Goal: Task Accomplishment & Management: Complete application form

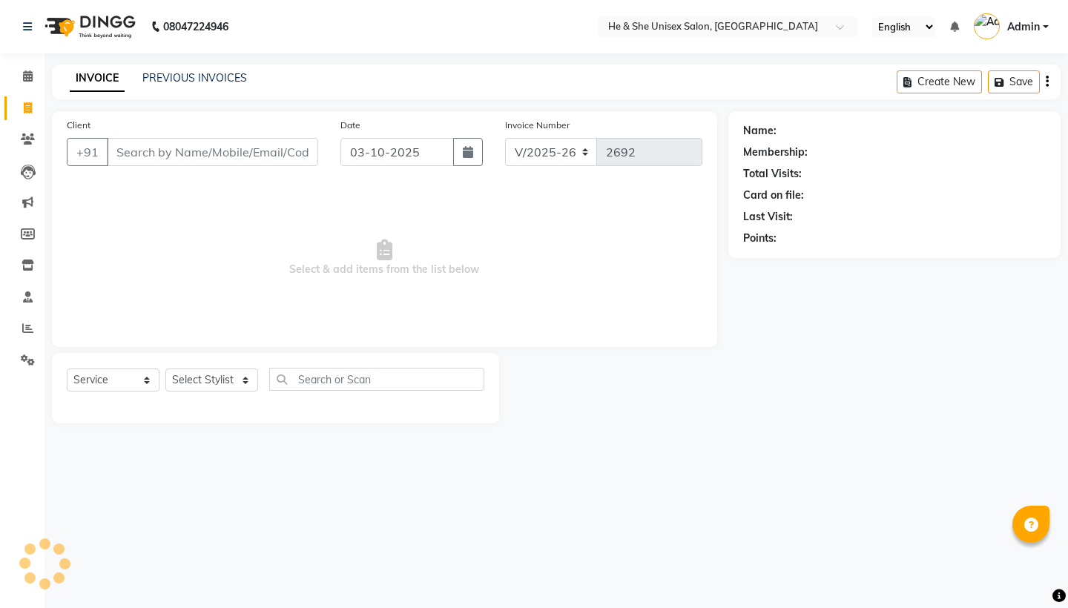
select select "4745"
select select "service"
click at [155, 143] on input "Client" at bounding box center [212, 152] width 211 height 28
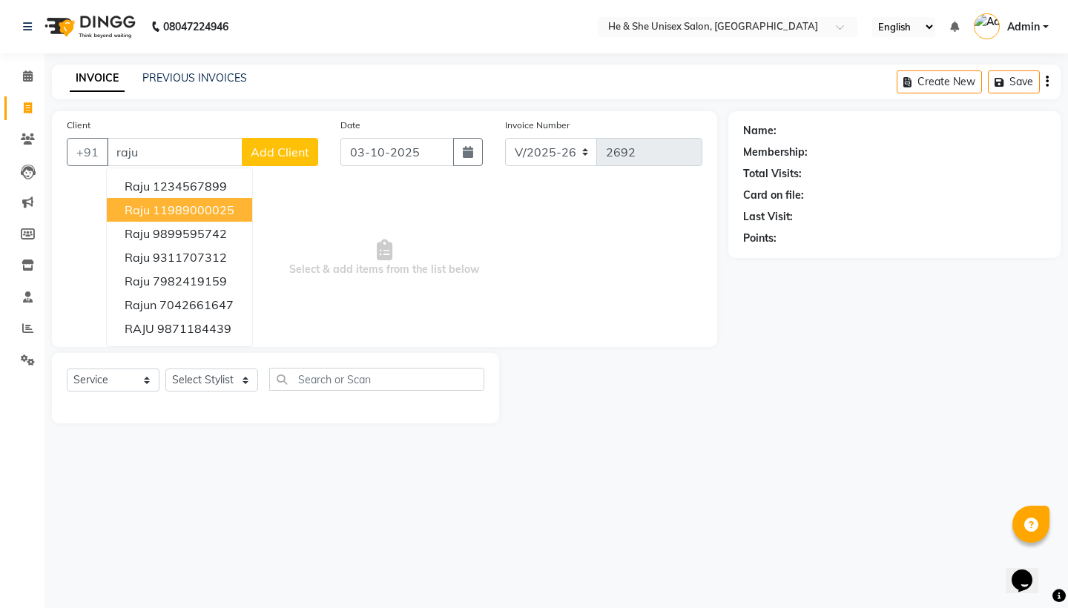
click at [165, 198] on button "raju 11989000025" at bounding box center [179, 210] width 145 height 24
type input "11989000025"
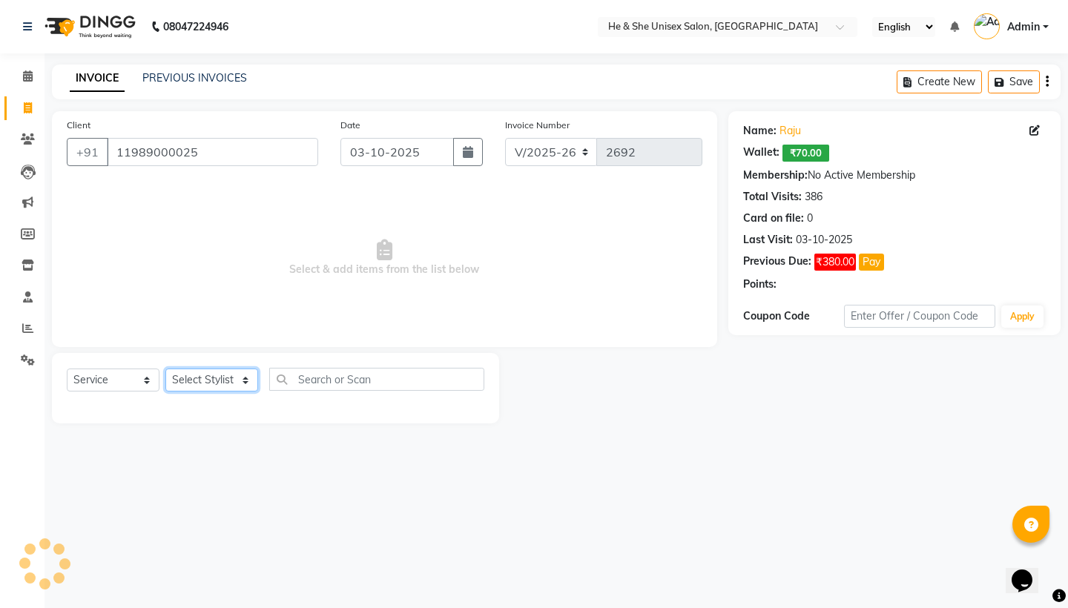
click at [183, 387] on select "Select Stylist [PERSON_NAME] [PERSON_NAME] [PERSON_NAME] Iqra [PERSON_NAME] Shr…" at bounding box center [211, 379] width 93 height 23
select select "28386"
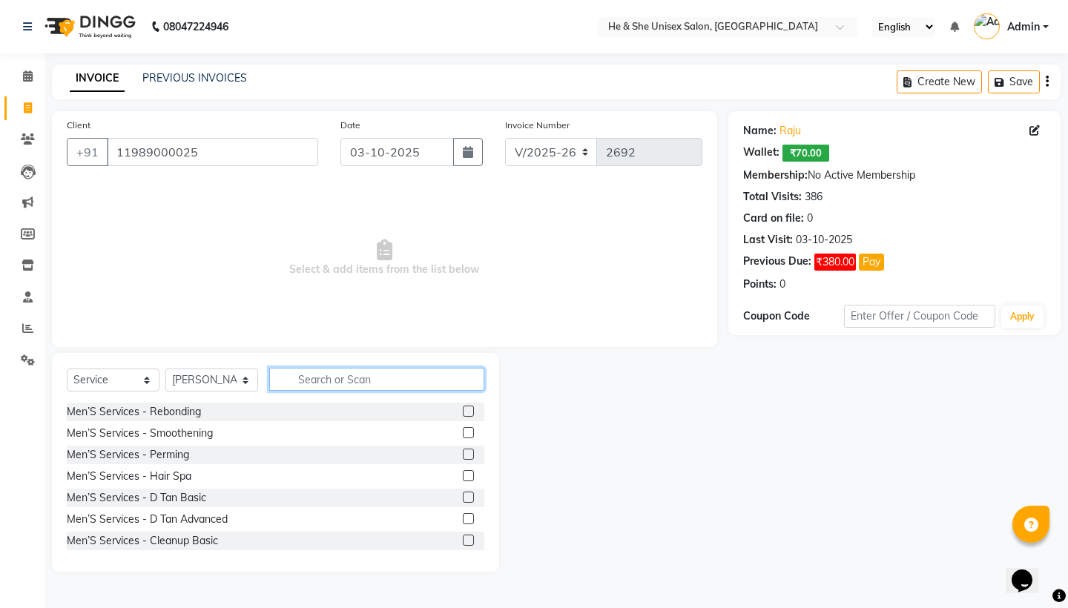
click at [381, 384] on input "text" at bounding box center [376, 379] width 215 height 23
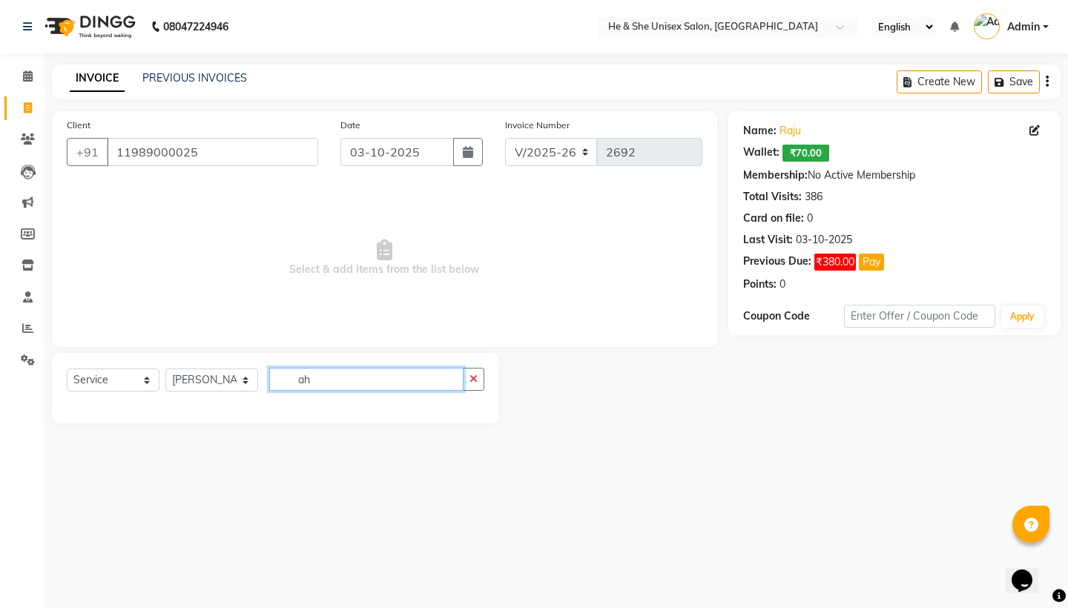
type input "a"
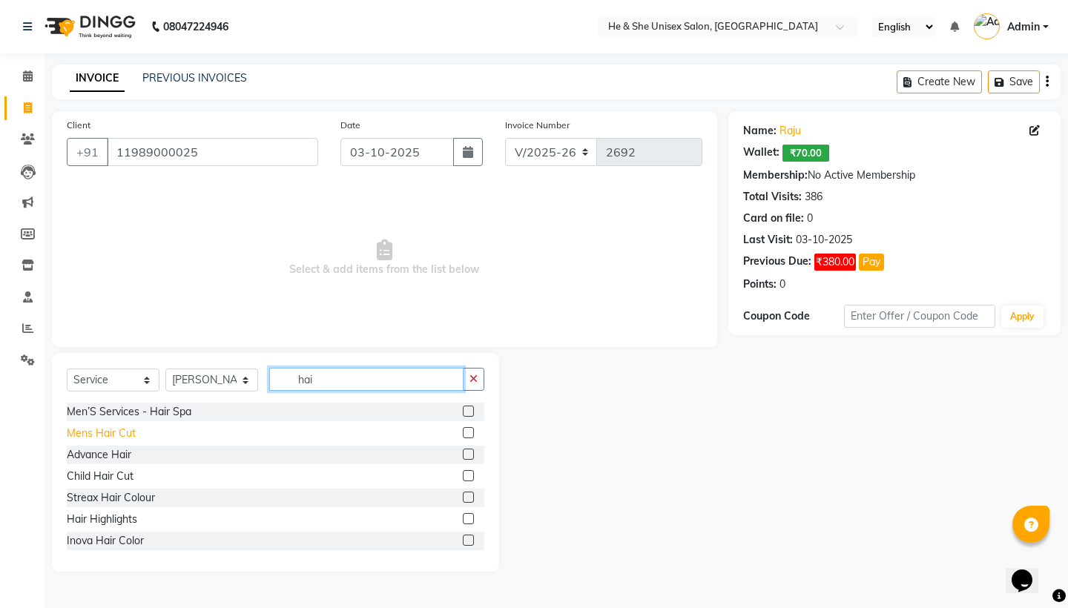
type input "hai"
click at [102, 440] on div "Mens Hair Cut" at bounding box center [101, 434] width 69 height 16
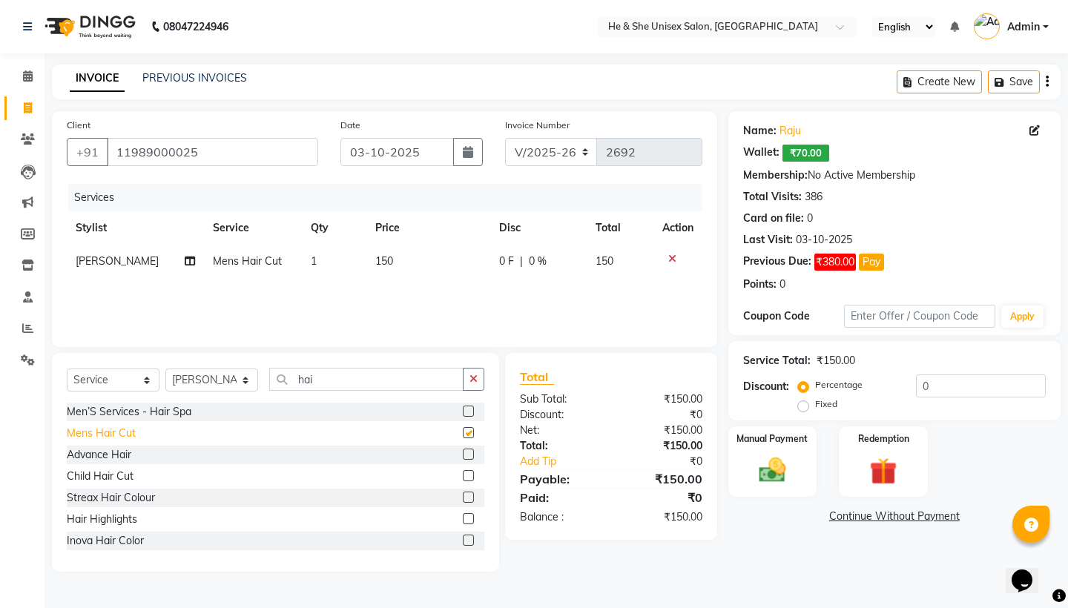
checkbox input "false"
select select "46573"
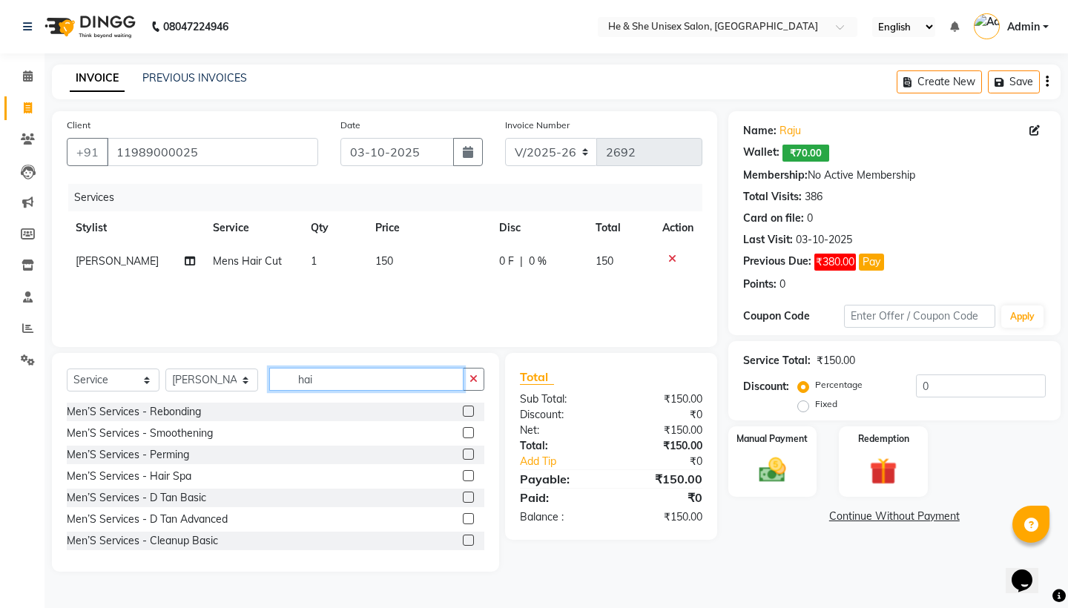
click at [390, 384] on input "hai" at bounding box center [366, 379] width 194 height 23
type input "h"
type input "hai"
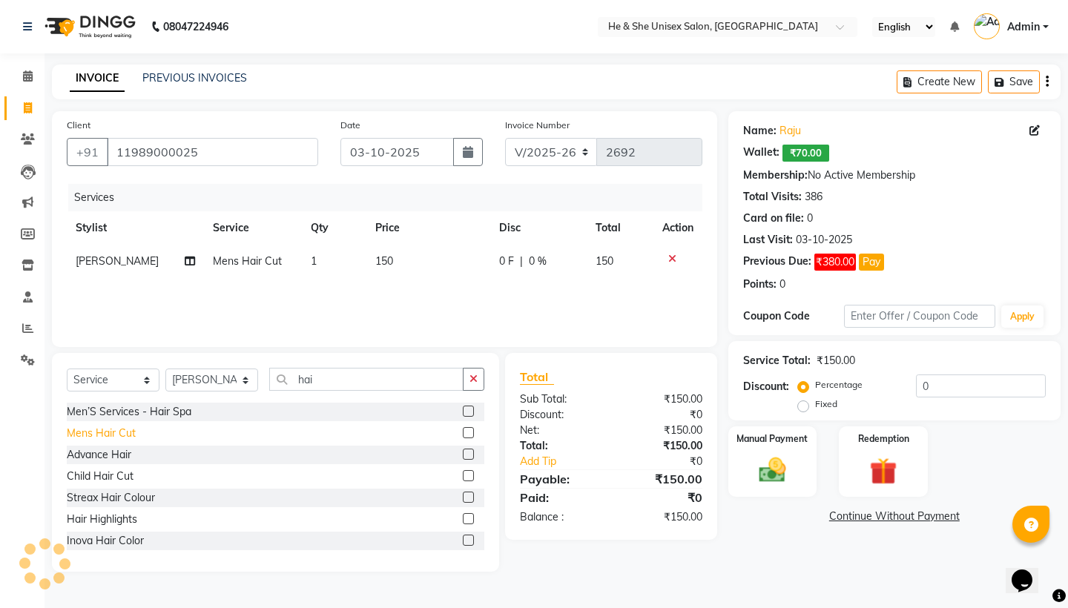
click at [125, 440] on div "Mens Hair Cut" at bounding box center [101, 434] width 69 height 16
checkbox input "false"
click at [776, 469] on img at bounding box center [772, 470] width 46 height 33
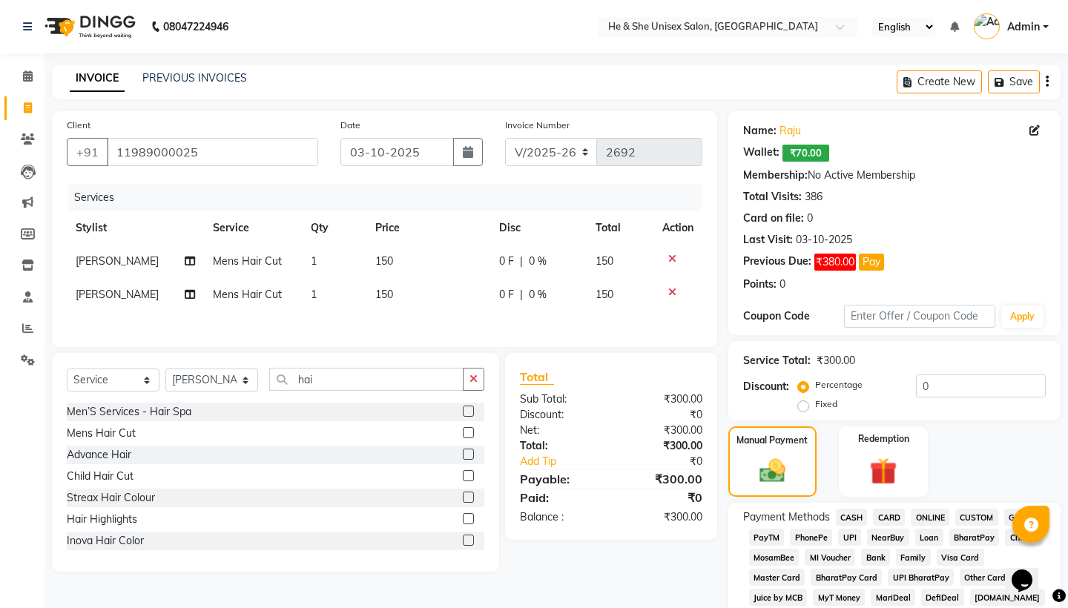
click at [851, 532] on span "UPI" at bounding box center [849, 537] width 23 height 17
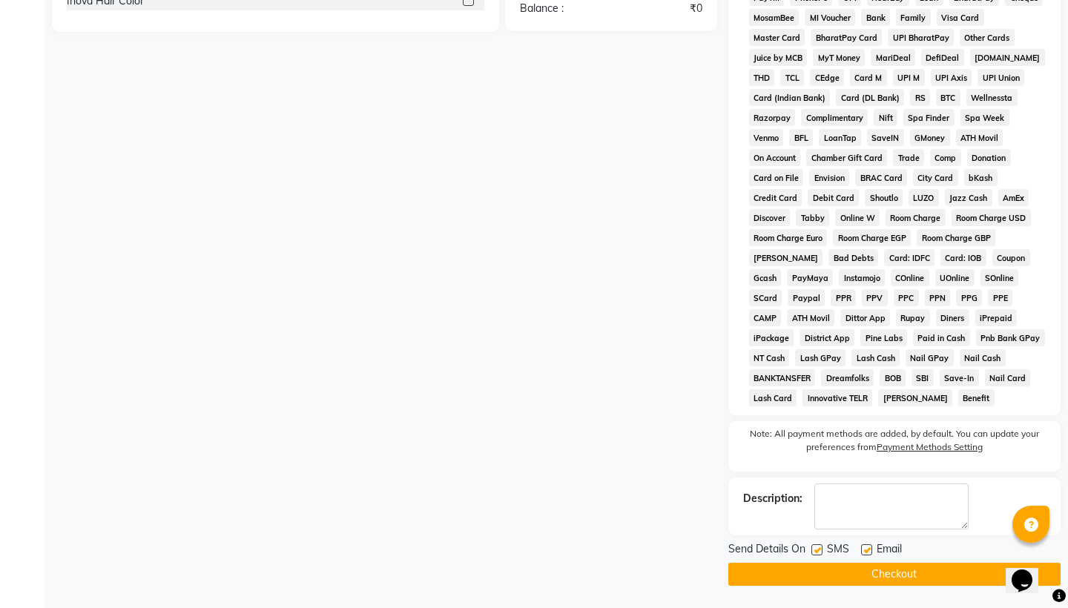
scroll to position [540, 0]
click at [903, 566] on button "Checkout" at bounding box center [894, 574] width 332 height 23
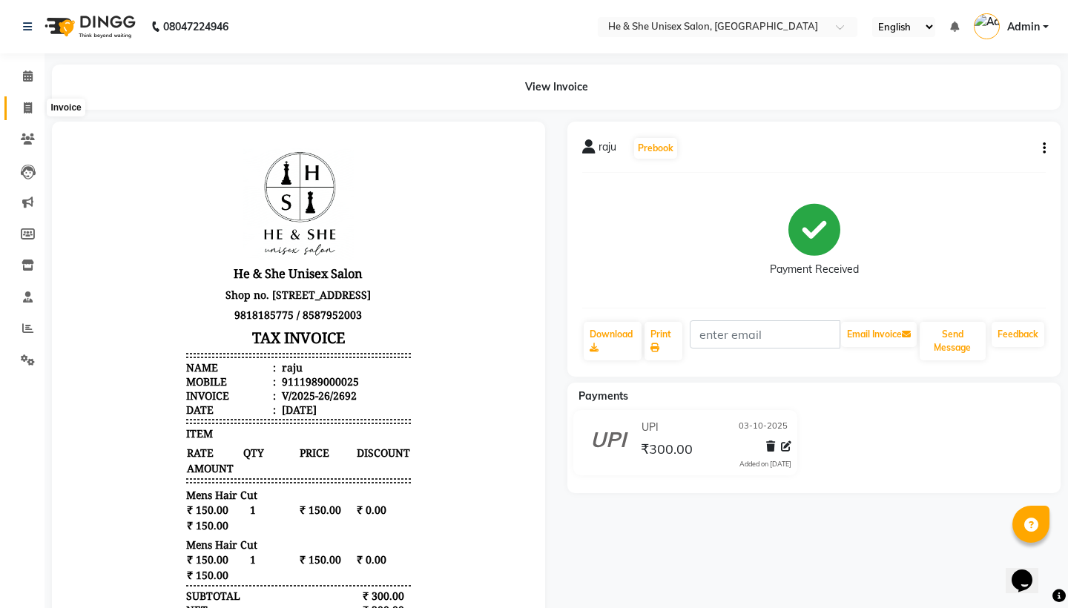
click at [27, 115] on span at bounding box center [28, 108] width 26 height 17
select select "service"
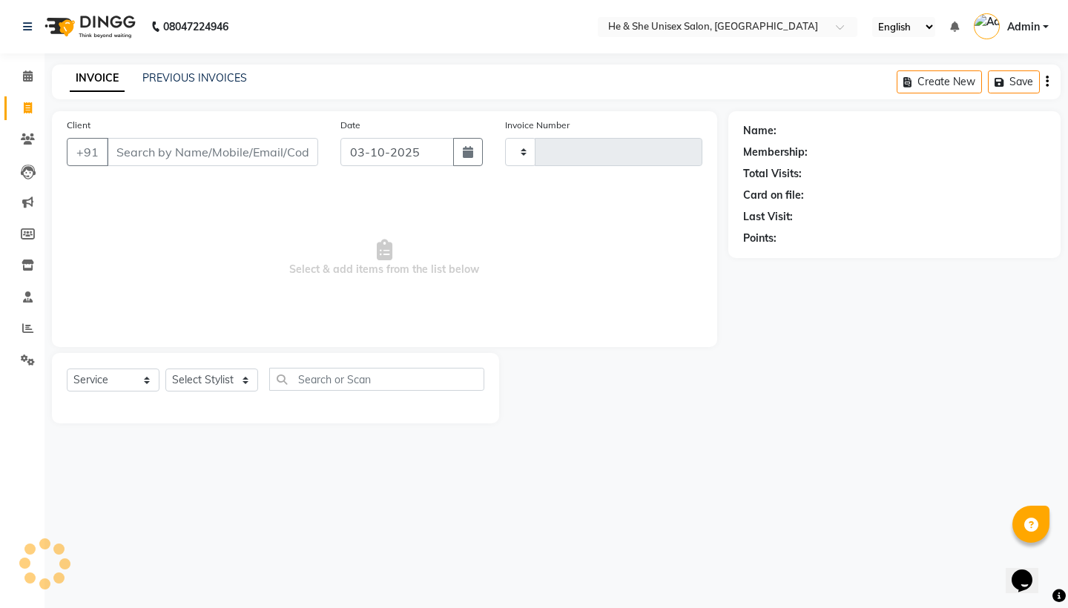
type input "2693"
select select "4745"
click at [165, 168] on div "Client +91" at bounding box center [193, 147] width 274 height 61
click at [182, 160] on input "Client" at bounding box center [212, 152] width 211 height 28
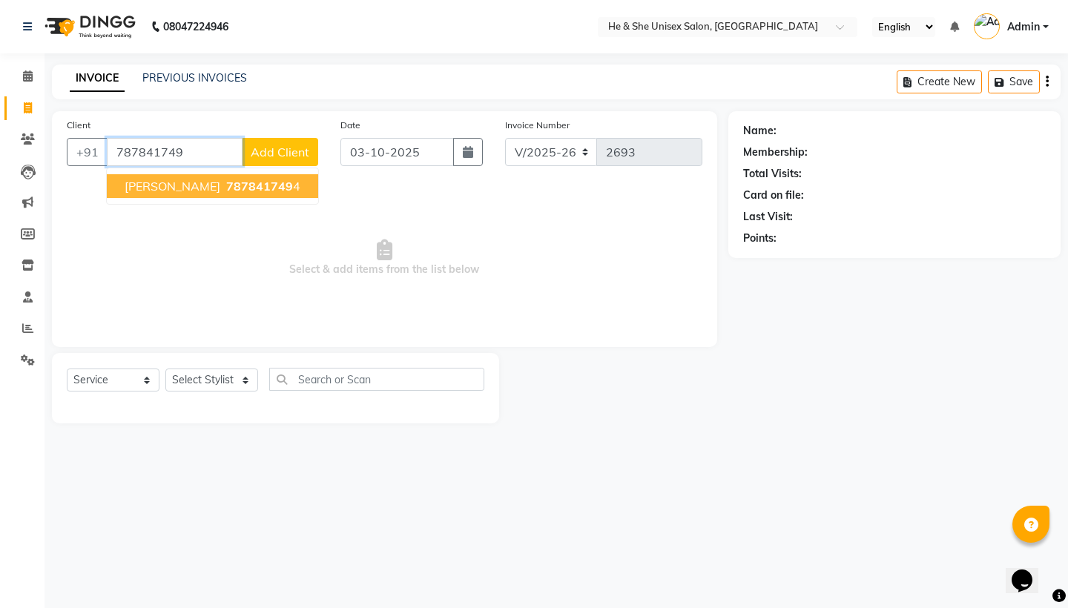
click at [223, 186] on ngb-highlight "787841749 4" at bounding box center [261, 186] width 77 height 15
type input "7878417494"
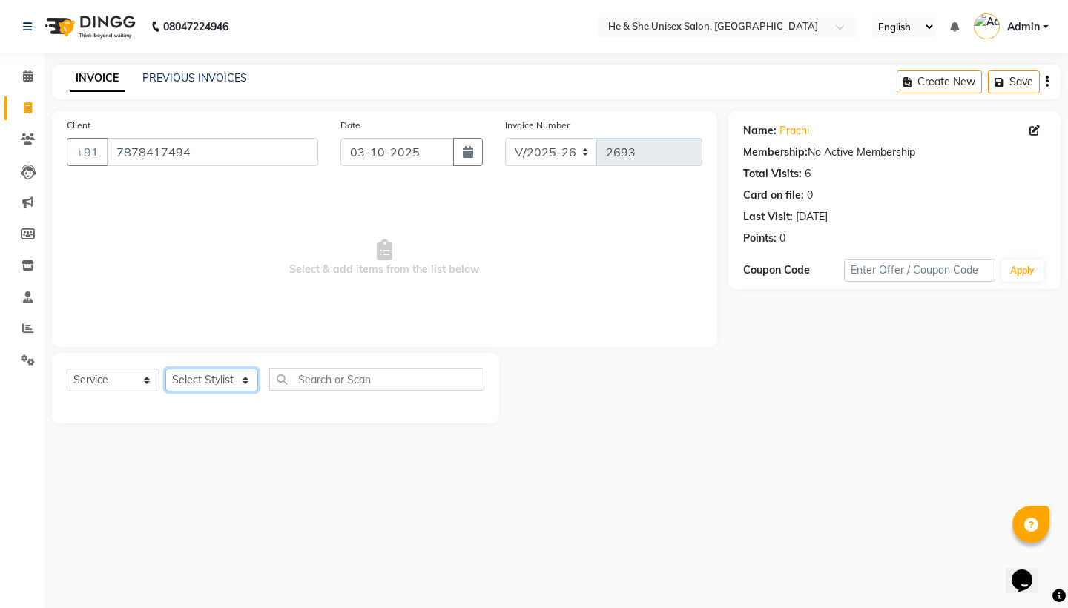
select select "28390"
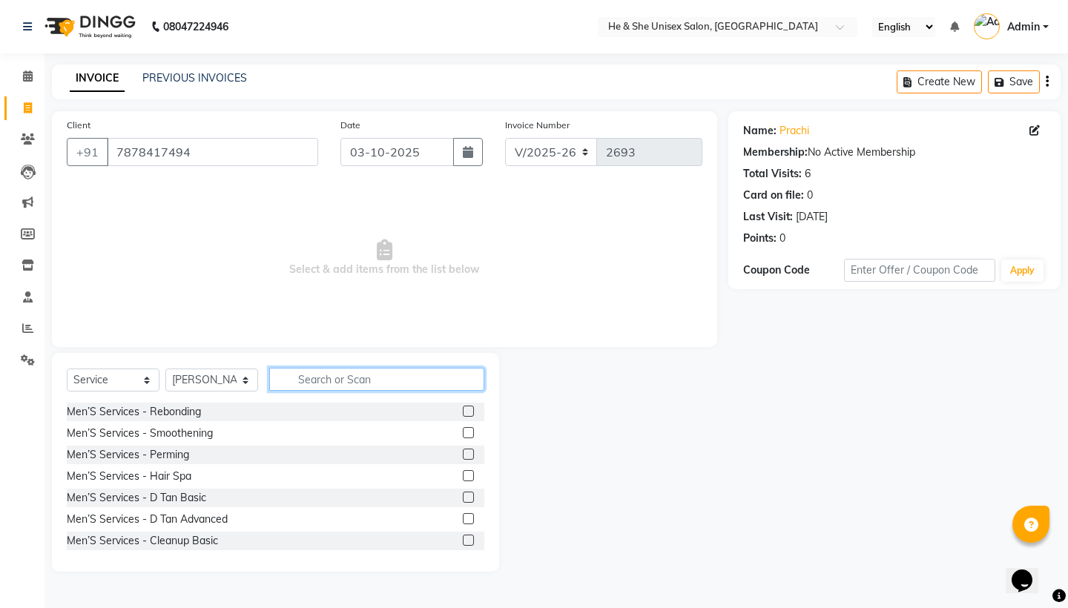
click at [407, 376] on input "text" at bounding box center [376, 379] width 215 height 23
click at [400, 377] on input "text" at bounding box center [376, 379] width 215 height 23
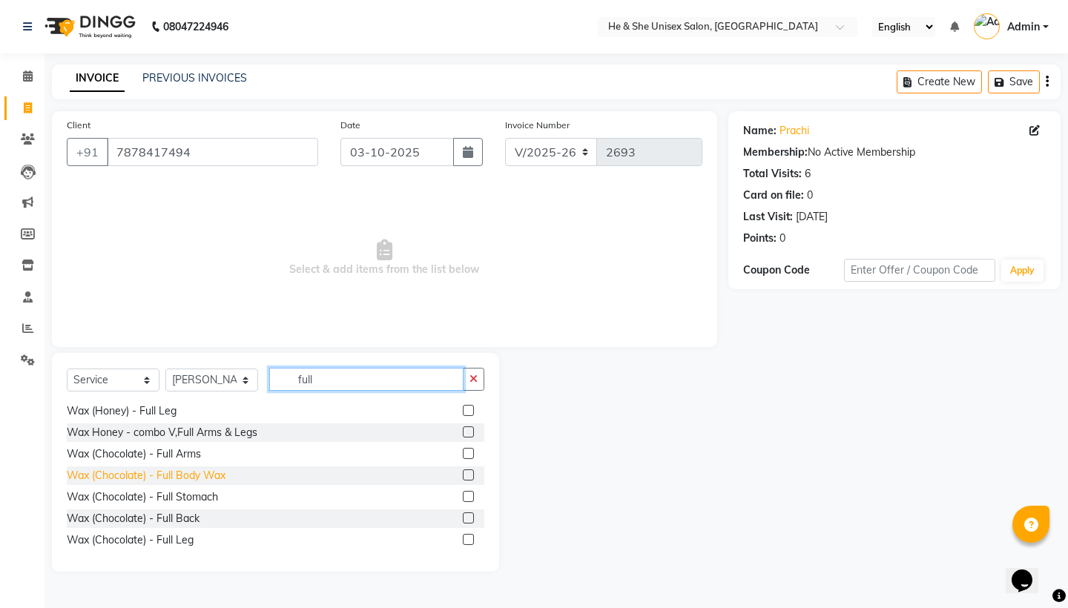
scroll to position [103, 0]
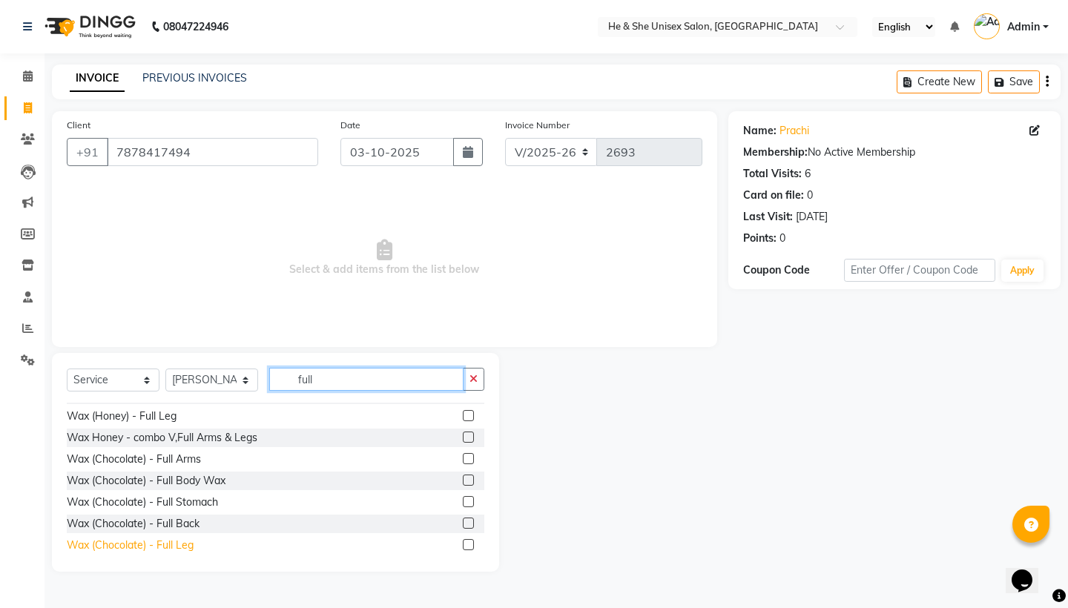
type input "full"
click at [157, 545] on div "Wax (Chocolate) - Full Leg" at bounding box center [130, 546] width 127 height 16
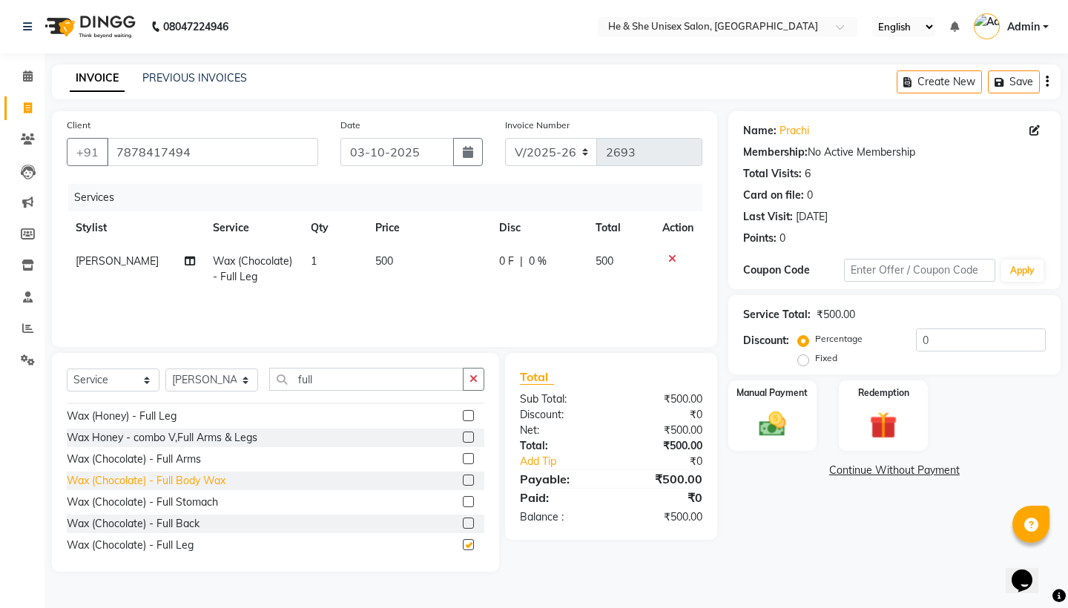
checkbox input "false"
click at [192, 459] on div "Wax (Chocolate) - Full Arms" at bounding box center [134, 460] width 134 height 16
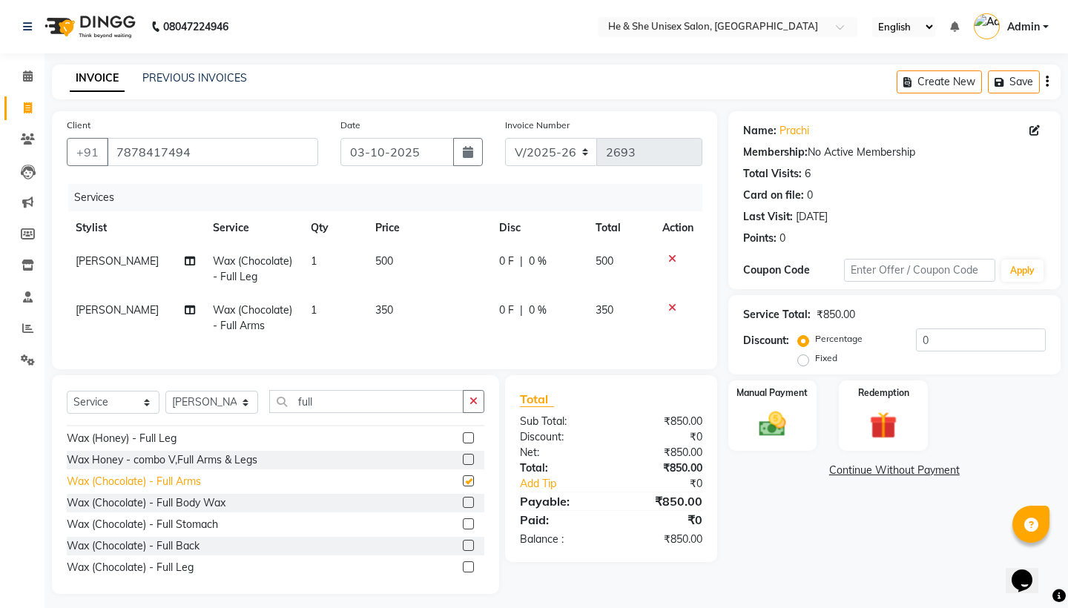
checkbox input "false"
click at [335, 406] on input "full" at bounding box center [366, 401] width 194 height 23
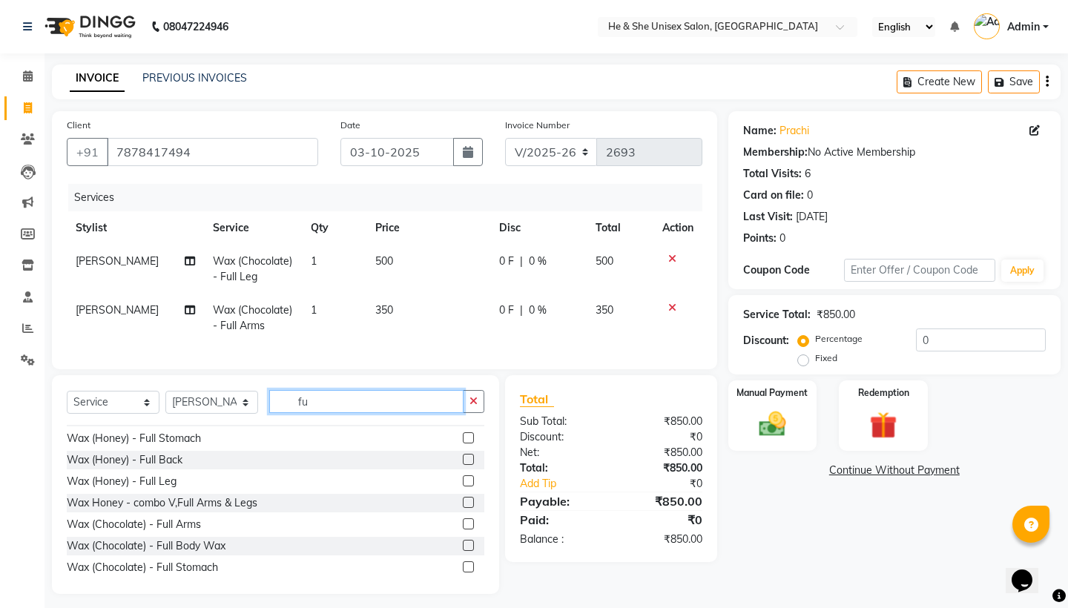
type input "f"
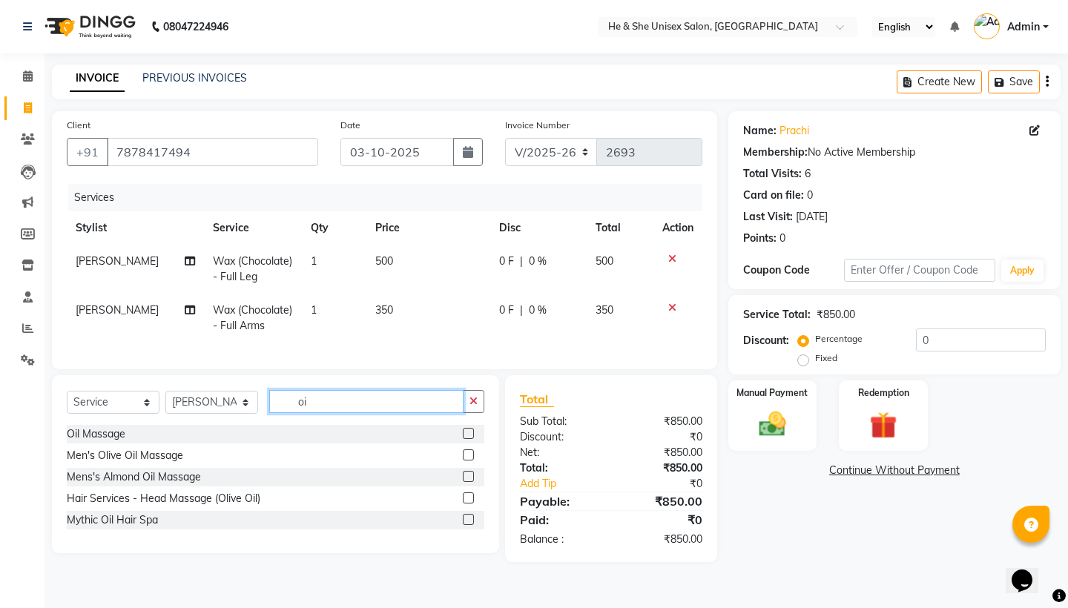
scroll to position [0, 0]
type input "oil"
click at [101, 438] on div "Oil Massage" at bounding box center [96, 434] width 59 height 16
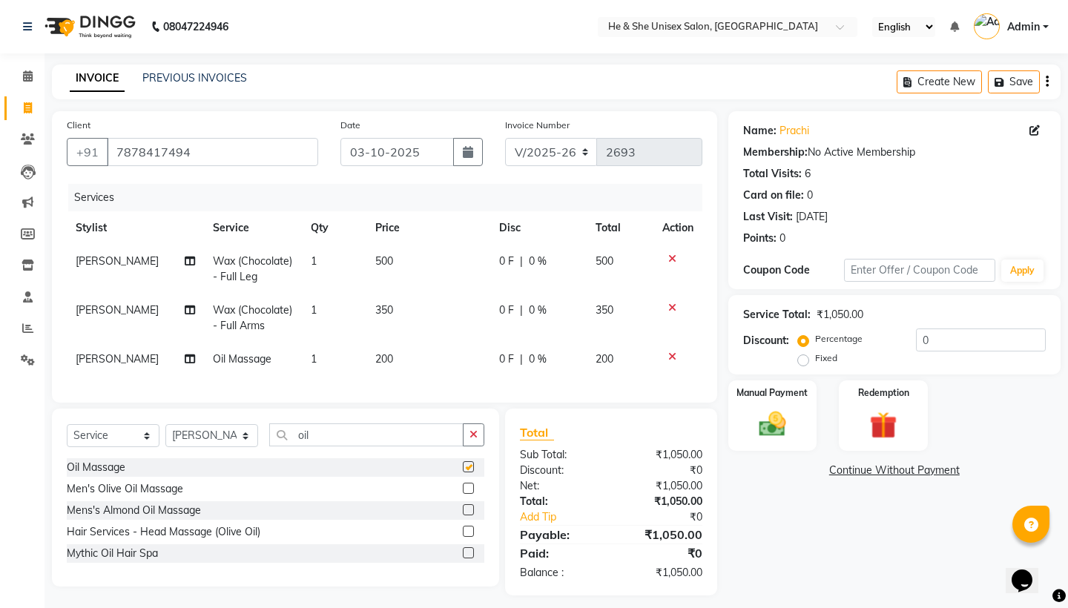
checkbox input "false"
click at [409, 352] on td "200" at bounding box center [427, 359] width 123 height 33
select select "28390"
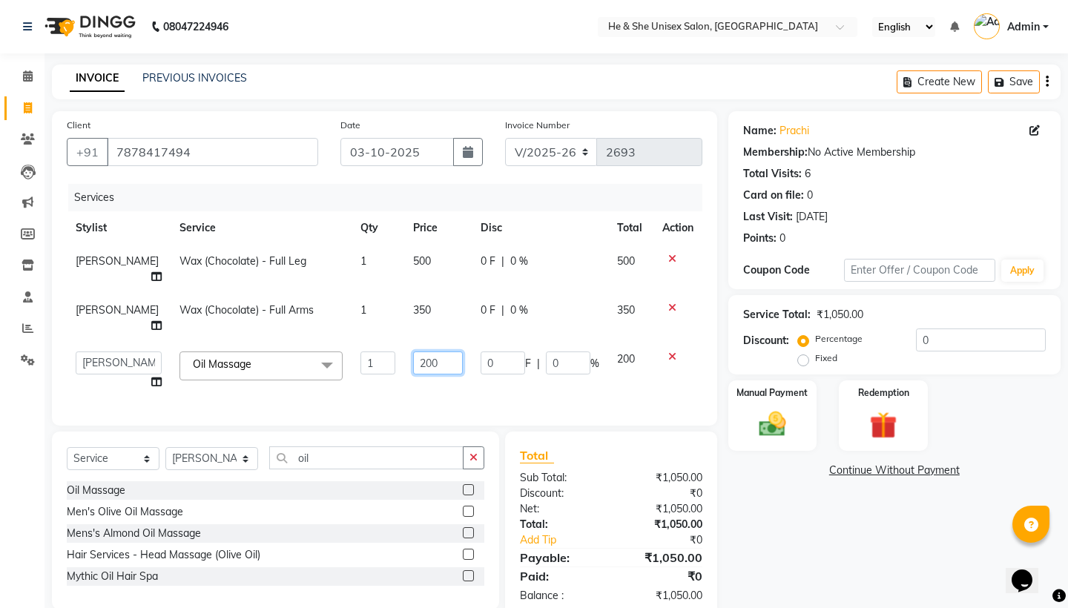
click at [440, 351] on input "200" at bounding box center [438, 362] width 50 height 23
type input "2"
type input "500"
click at [340, 432] on div "Select Service Product Membership Package Voucher Prepaid Gift Card Select Styl…" at bounding box center [275, 521] width 447 height 178
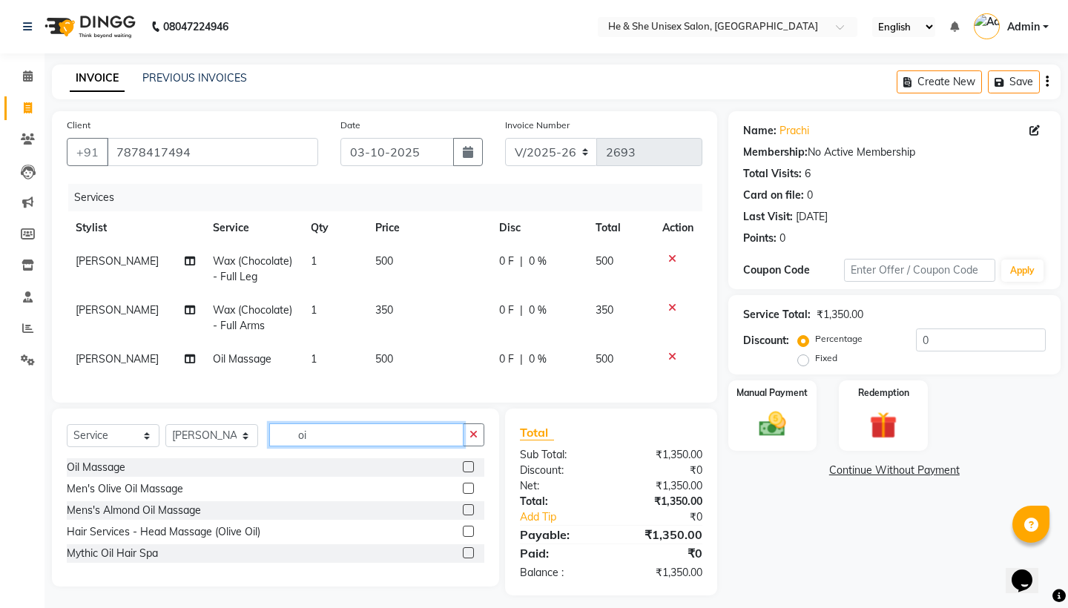
type input "o"
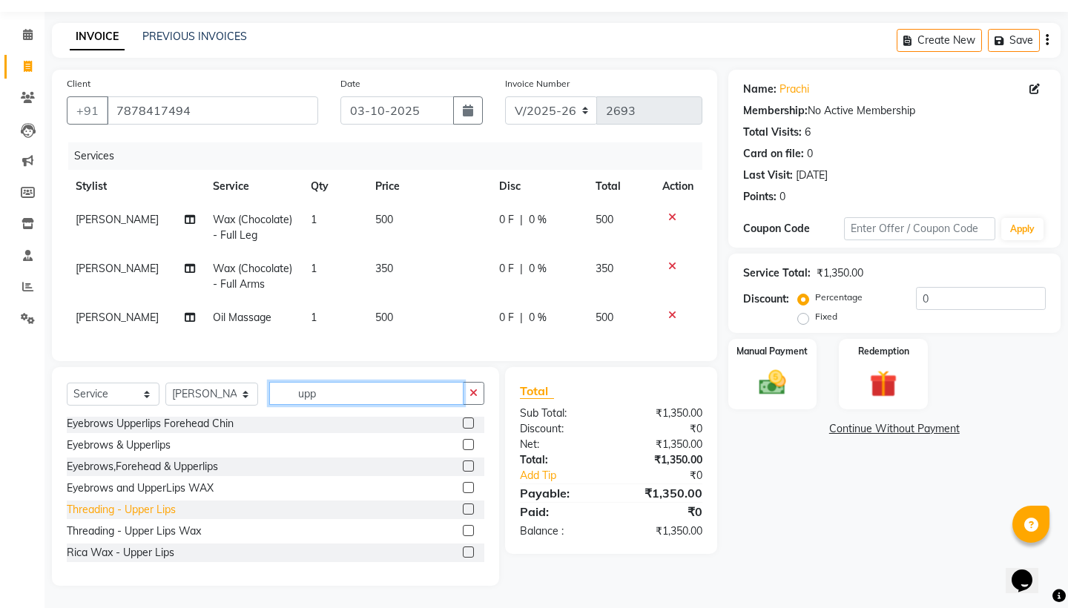
scroll to position [57, 0]
type input "upp"
click at [136, 510] on div "Threading - Upper Lips" at bounding box center [121, 510] width 109 height 16
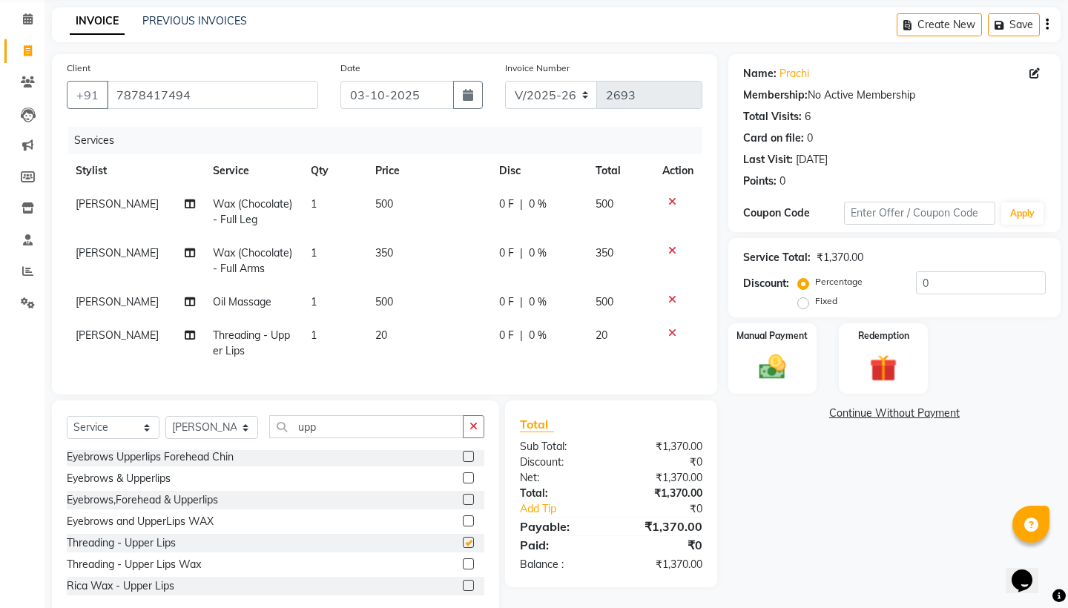
checkbox input "false"
click at [393, 437] on input "upp" at bounding box center [366, 426] width 194 height 23
type input "u"
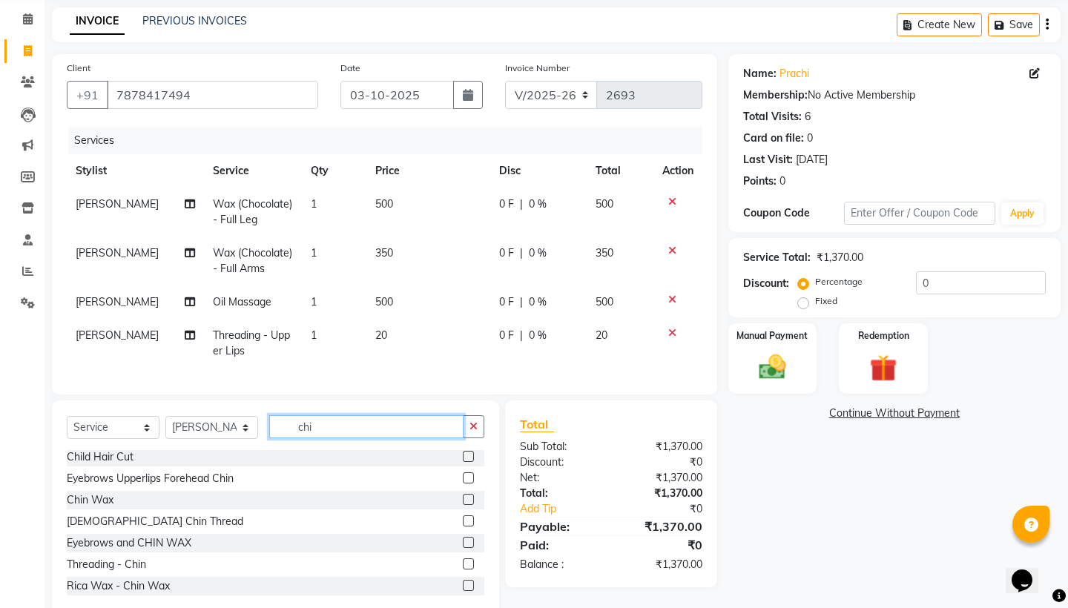
scroll to position [106, 0]
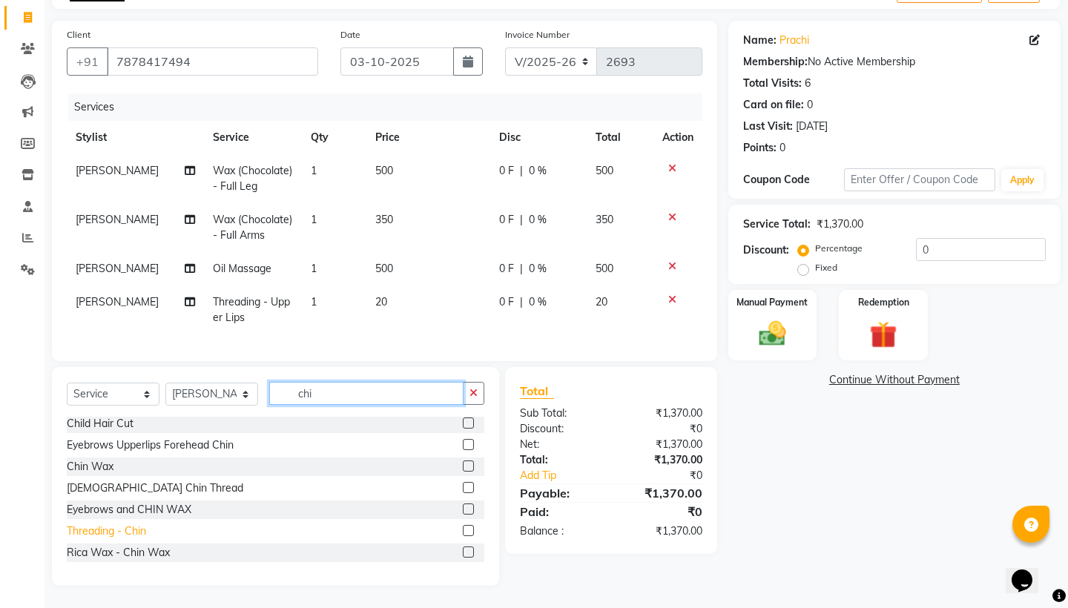
type input "chi"
click at [93, 534] on div "Threading - Chin" at bounding box center [106, 531] width 79 height 16
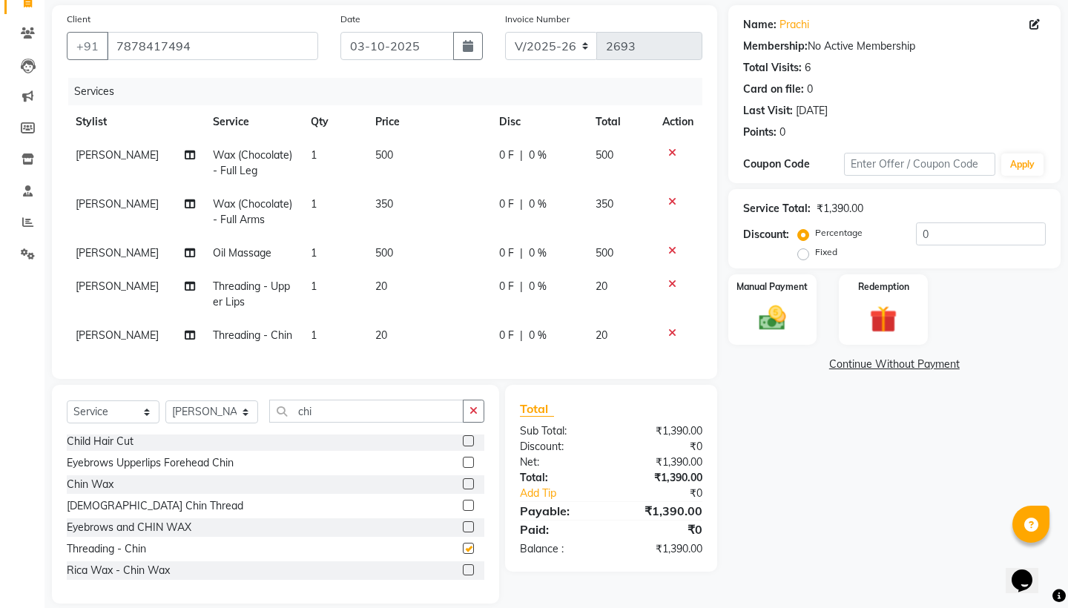
checkbox input "false"
click at [783, 327] on img at bounding box center [772, 318] width 46 height 33
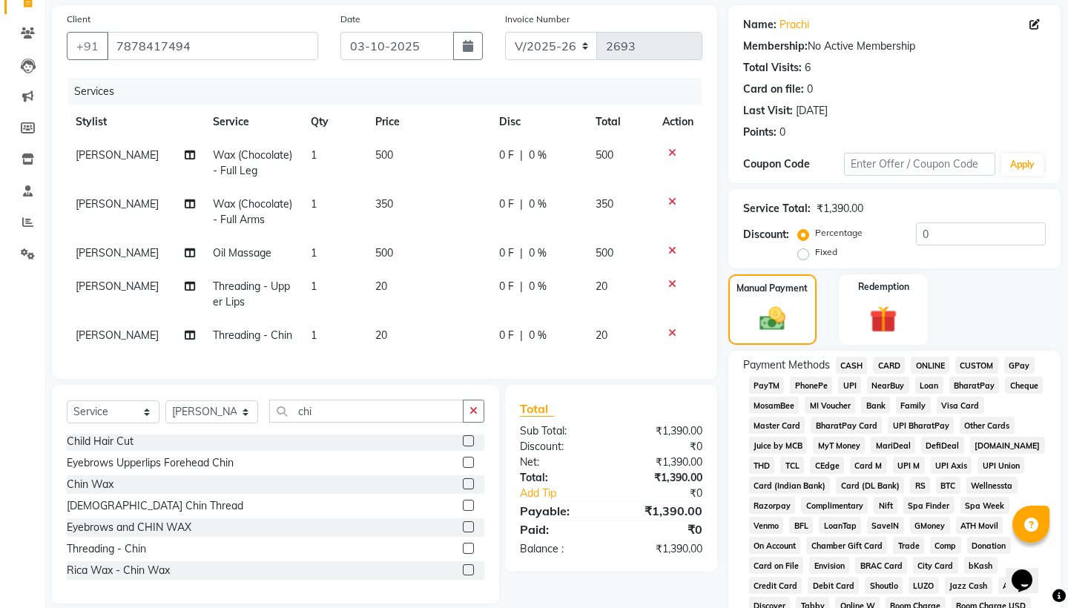
click at [855, 380] on span "UPI" at bounding box center [849, 385] width 23 height 17
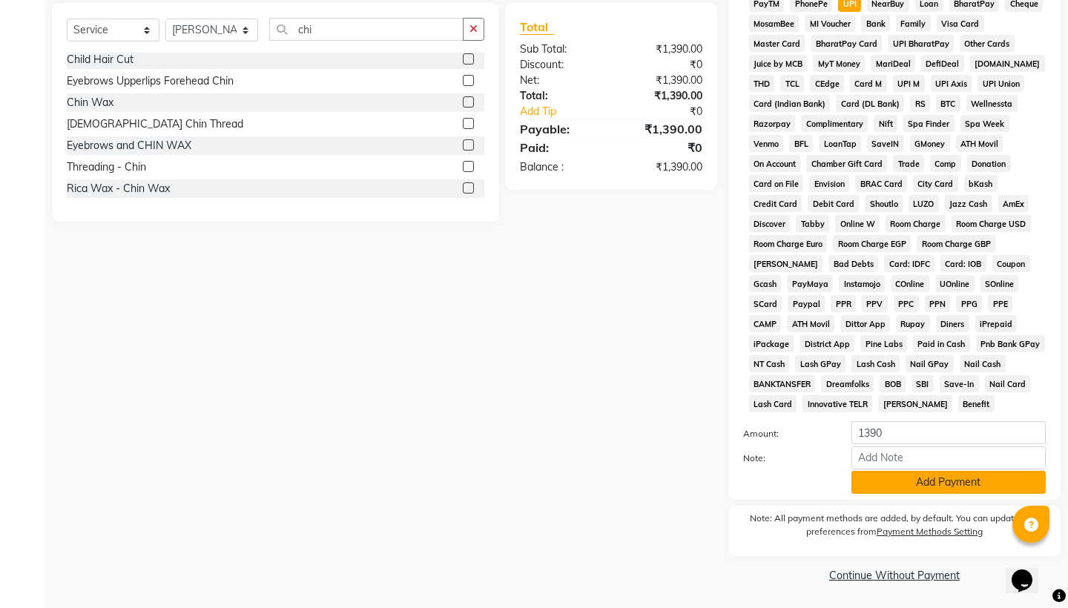
click at [881, 483] on button "Add Payment" at bounding box center [948, 482] width 194 height 23
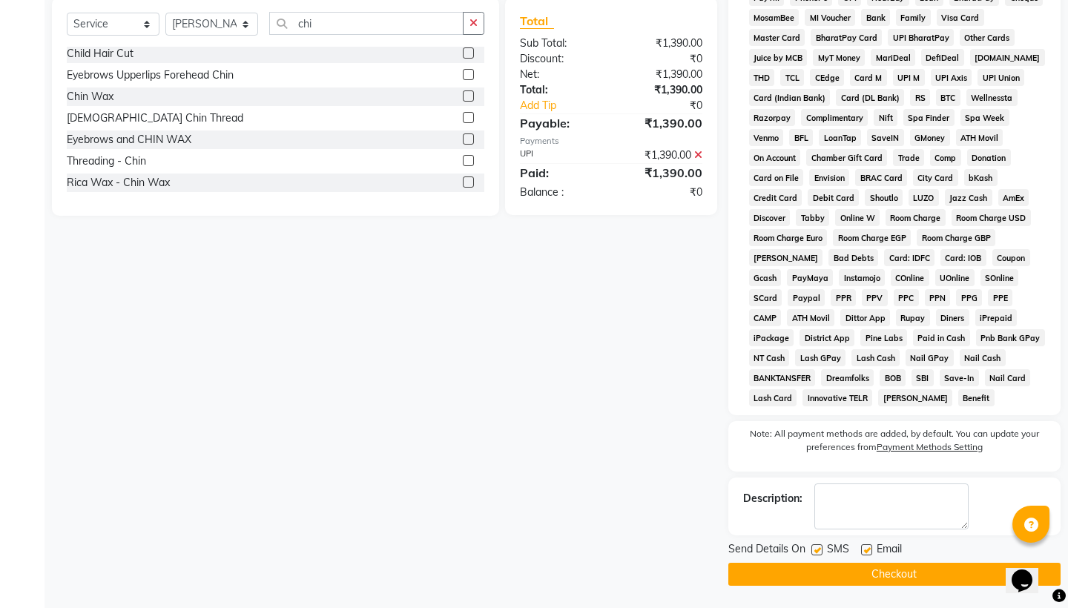
scroll to position [494, 0]
click at [883, 572] on button "Checkout" at bounding box center [894, 574] width 332 height 23
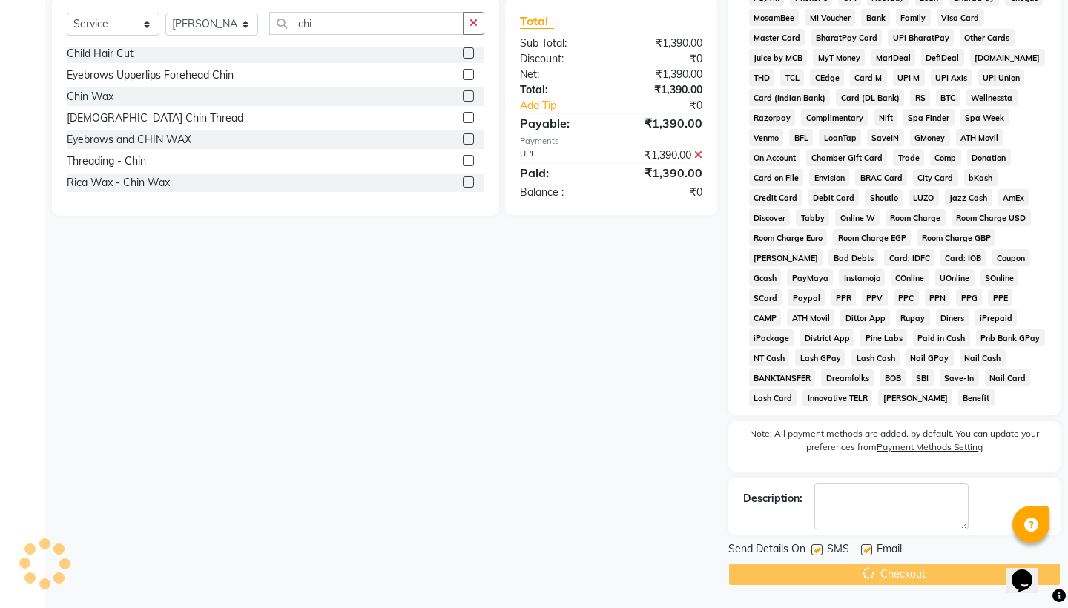
click at [883, 572] on div "Checkout" at bounding box center [894, 574] width 332 height 23
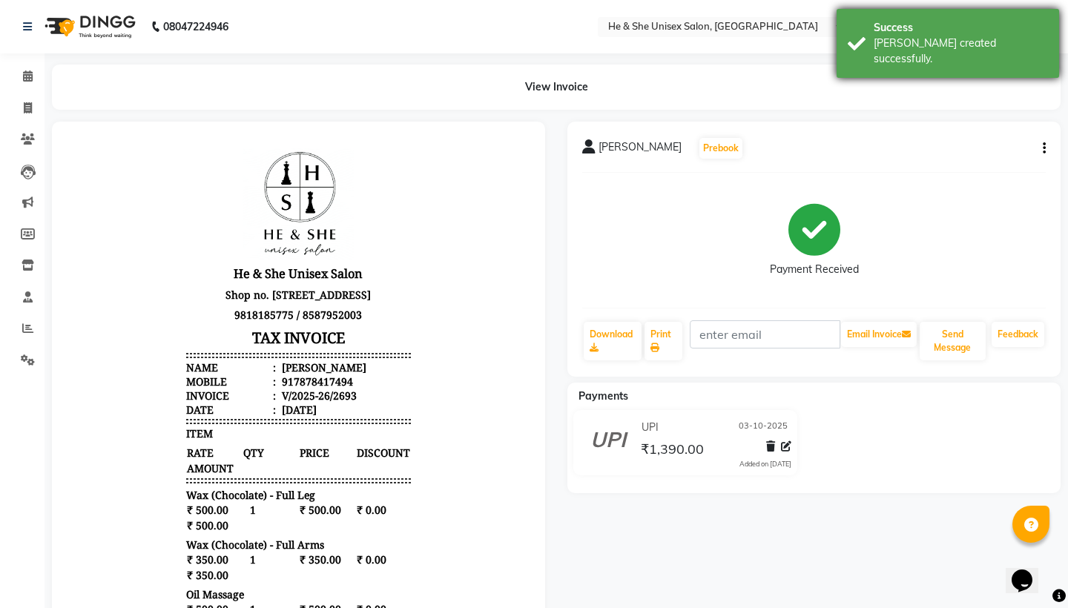
click at [962, 39] on div "[PERSON_NAME] created successfully." at bounding box center [960, 51] width 174 height 31
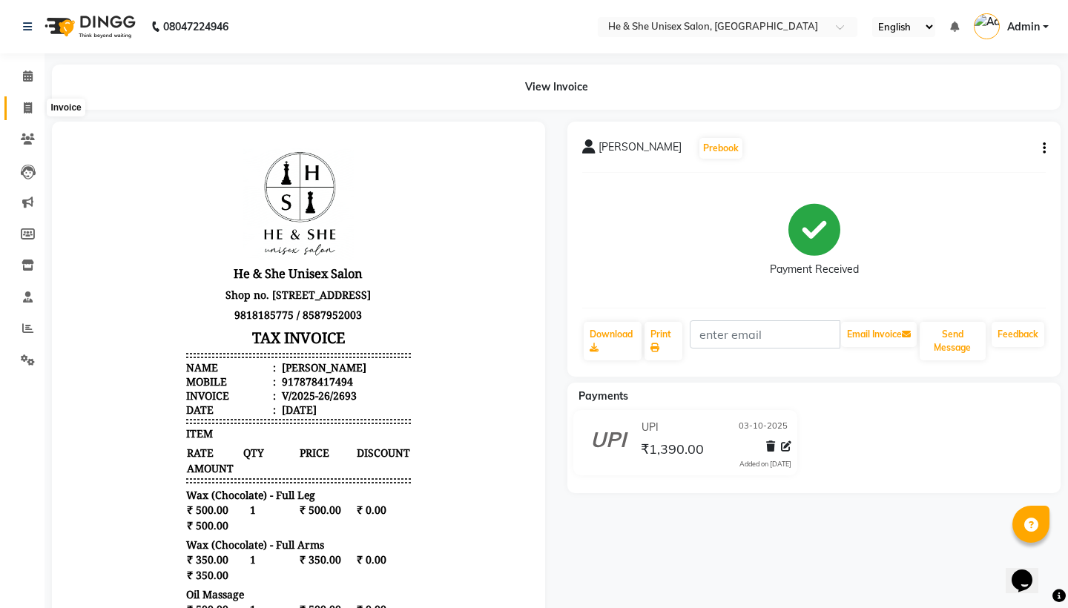
click at [27, 104] on icon at bounding box center [28, 107] width 8 height 11
select select "4745"
select select "service"
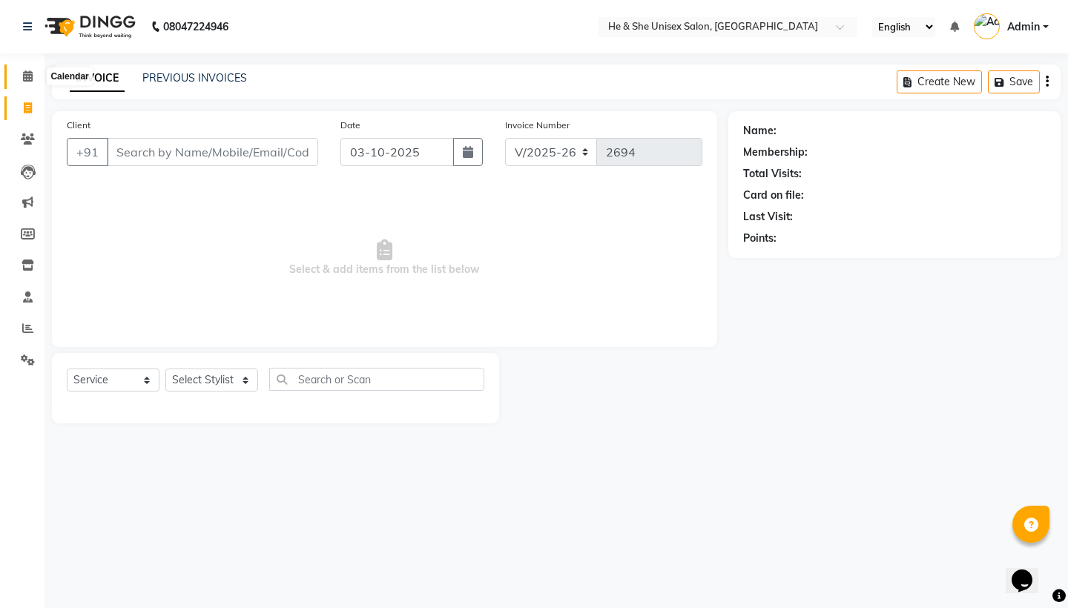
click at [30, 82] on span at bounding box center [28, 76] width 26 height 17
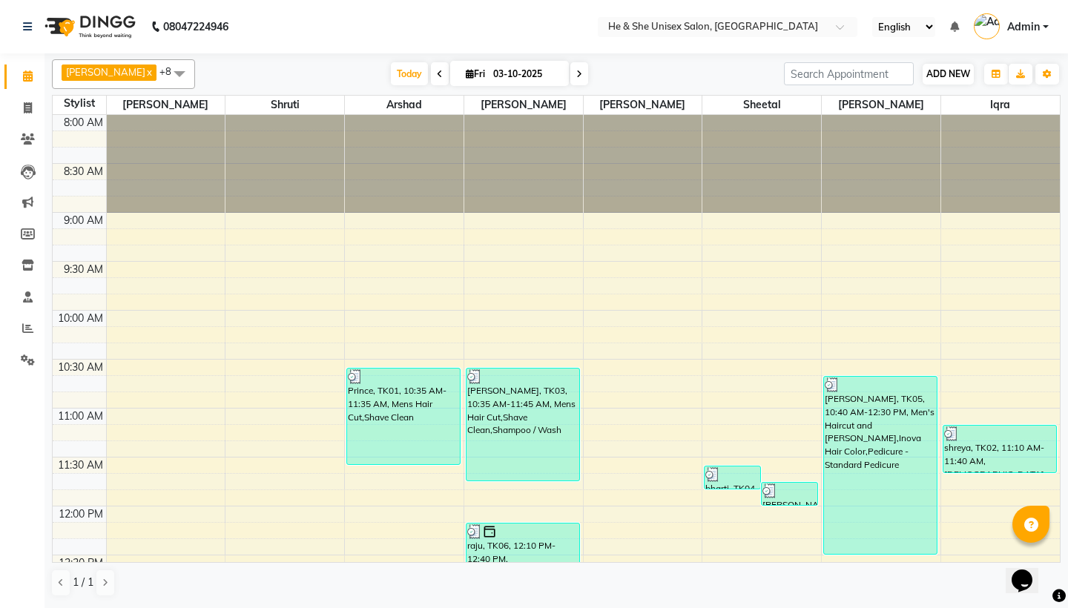
click at [957, 74] on span "ADD NEW" at bounding box center [948, 73] width 44 height 11
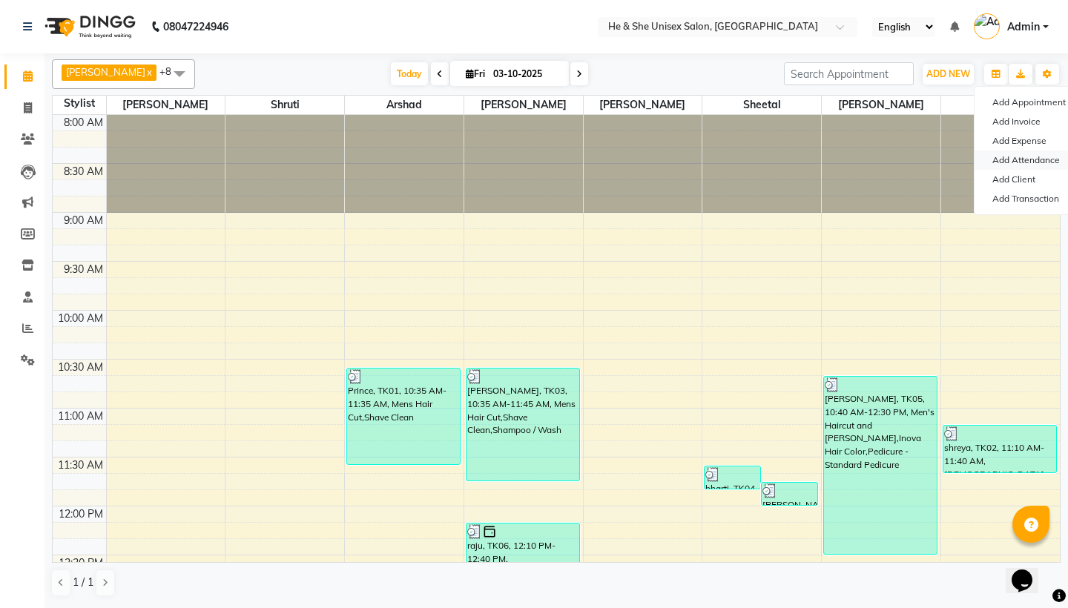
click at [1024, 161] on link "Add Attendance" at bounding box center [1032, 160] width 117 height 19
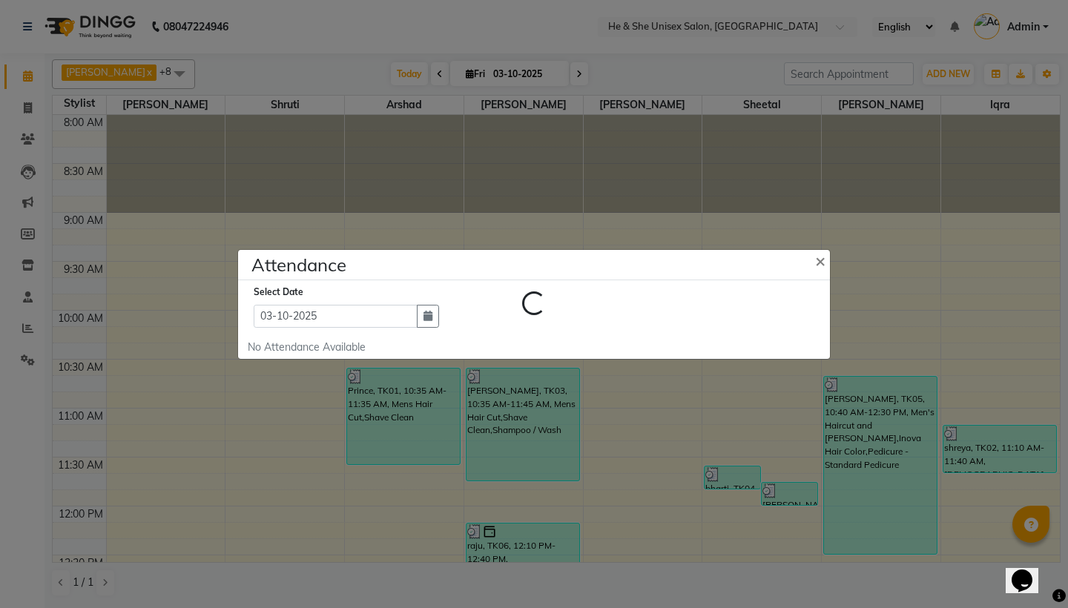
select select "H"
select select "A"
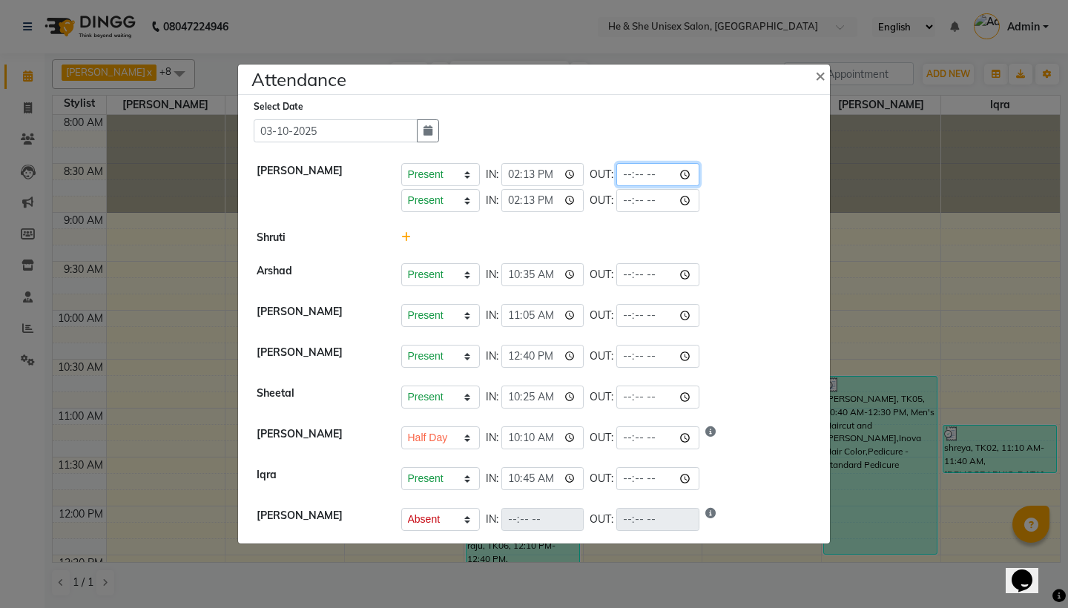
click at [616, 178] on input "time" at bounding box center [657, 174] width 83 height 23
click at [625, 175] on input "time" at bounding box center [657, 174] width 83 height 23
click at [644, 174] on input "time" at bounding box center [657, 174] width 83 height 23
type input "22:00"
click at [714, 142] on div "Select Date [DATE] [PERSON_NAME] Present Absent Late Half Day Weekly Off IN: 14…" at bounding box center [534, 319] width 592 height 449
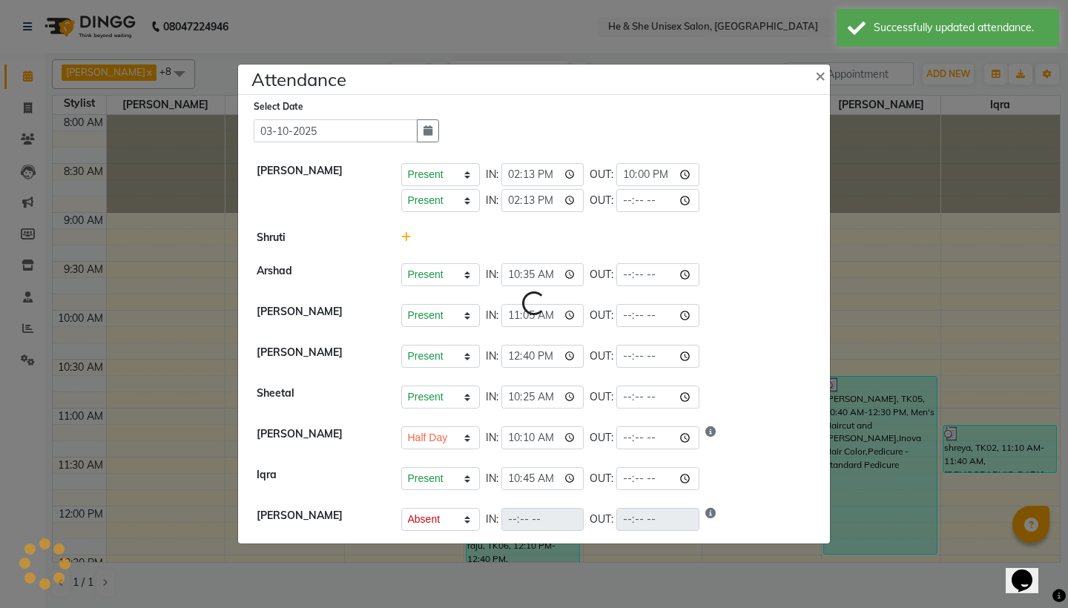
select select "H"
select select "A"
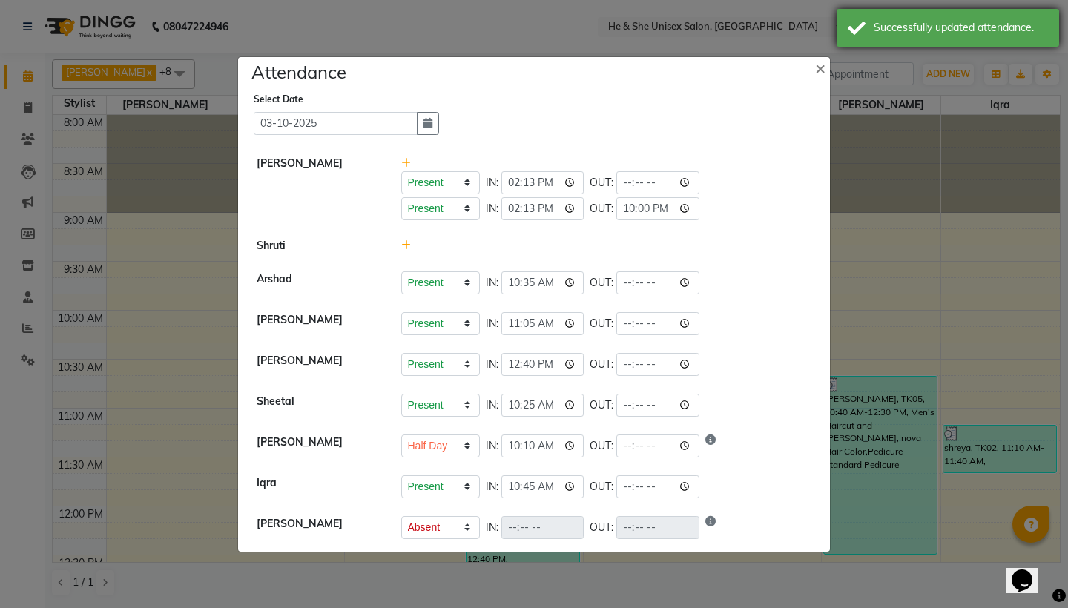
click at [932, 23] on div "Successfully updated attendance." at bounding box center [960, 28] width 174 height 16
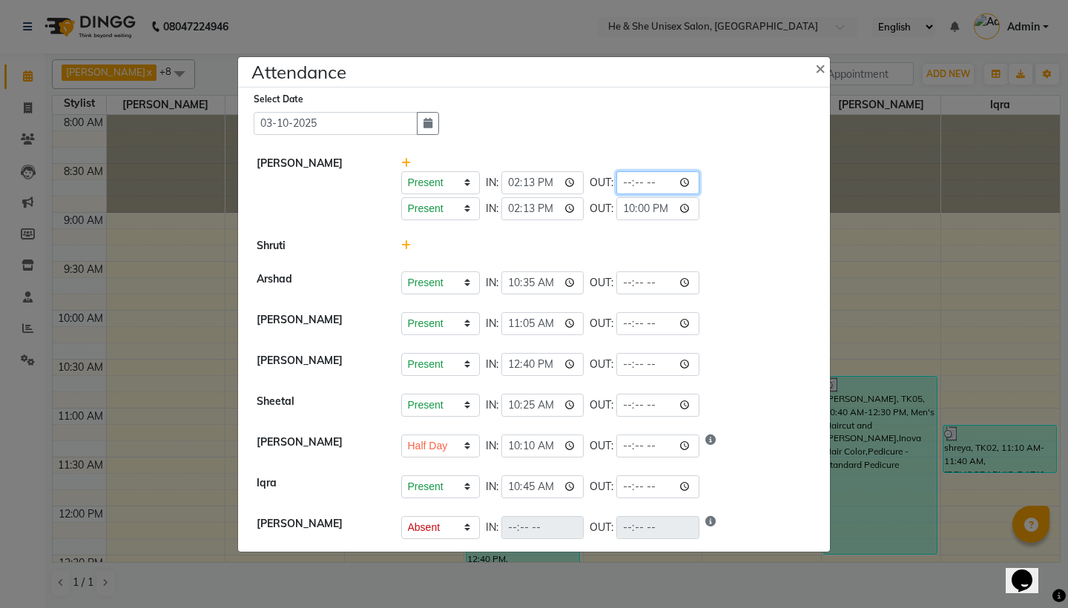
click at [616, 182] on input "time" at bounding box center [657, 182] width 83 height 23
click at [627, 185] on input "time" at bounding box center [657, 182] width 83 height 23
click at [645, 185] on input "time" at bounding box center [657, 182] width 83 height 23
type input "22:00"
click at [700, 171] on div "Present Absent Late Half Day Weekly Off IN: 14:13 OUT: 22:00" at bounding box center [606, 182] width 411 height 23
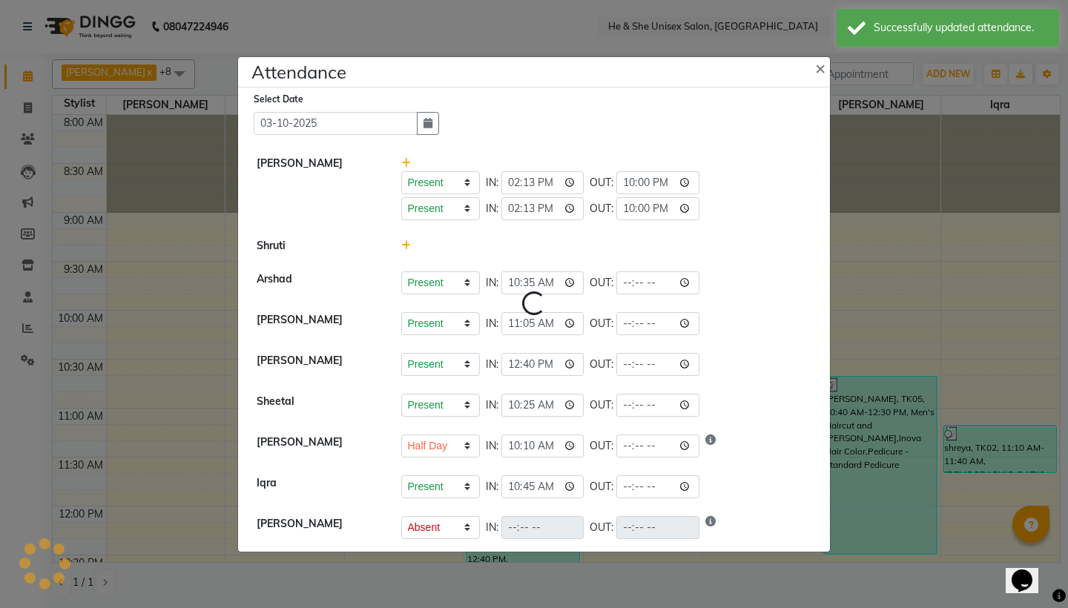
select select "H"
select select "A"
click at [880, 36] on div "Successfully updated attendance." at bounding box center [947, 28] width 222 height 38
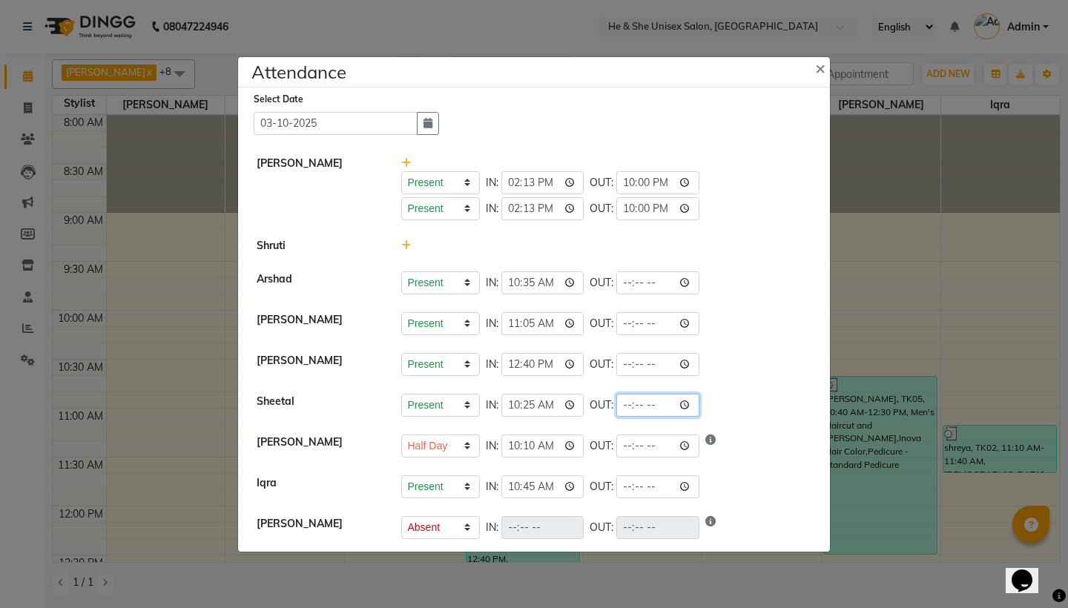
click at [616, 401] on input "time" at bounding box center [657, 405] width 83 height 23
click at [628, 403] on input "time" at bounding box center [657, 405] width 83 height 23
click at [645, 404] on input "time" at bounding box center [657, 405] width 83 height 23
type input "20:00"
click at [726, 426] on li "[PERSON_NAME] Present Absent Late Half Day Weekly Off IN: 10:10 OUT:" at bounding box center [534, 447] width 584 height 42
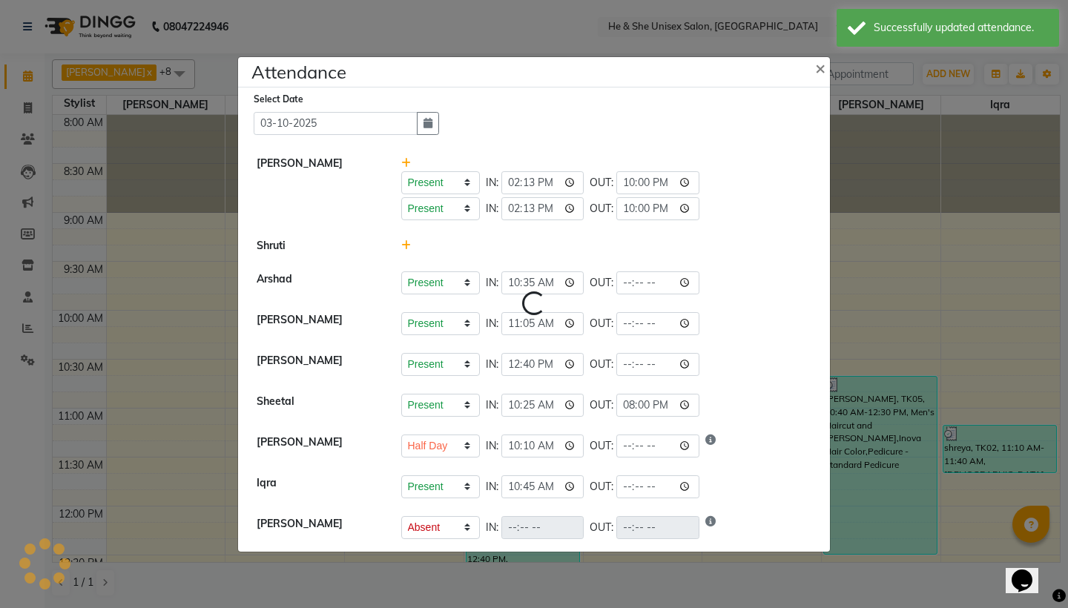
select select "H"
select select "A"
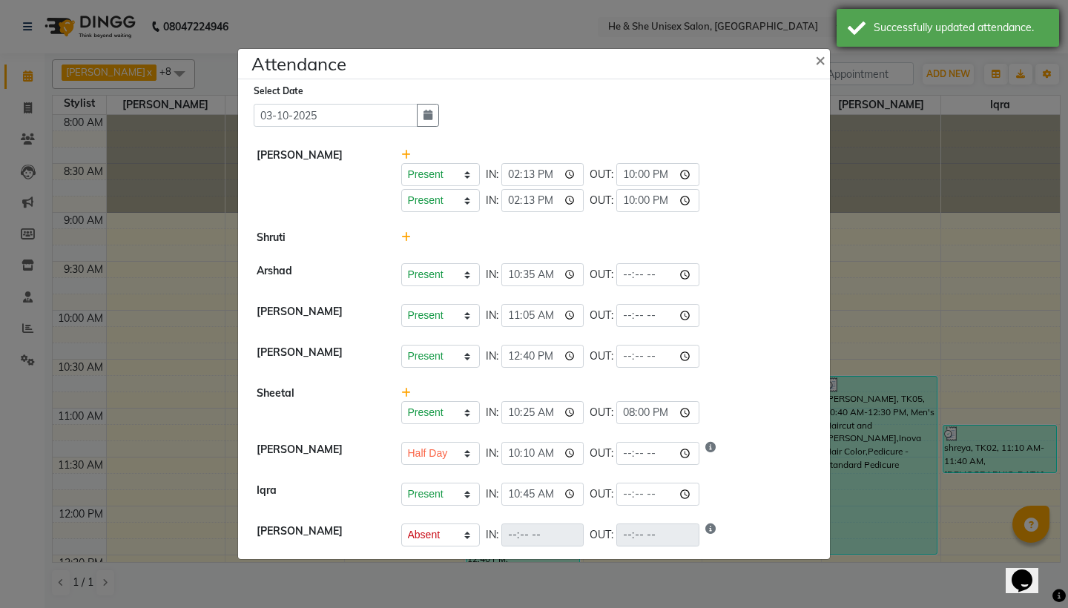
click at [879, 25] on div "Successfully updated attendance." at bounding box center [960, 28] width 174 height 16
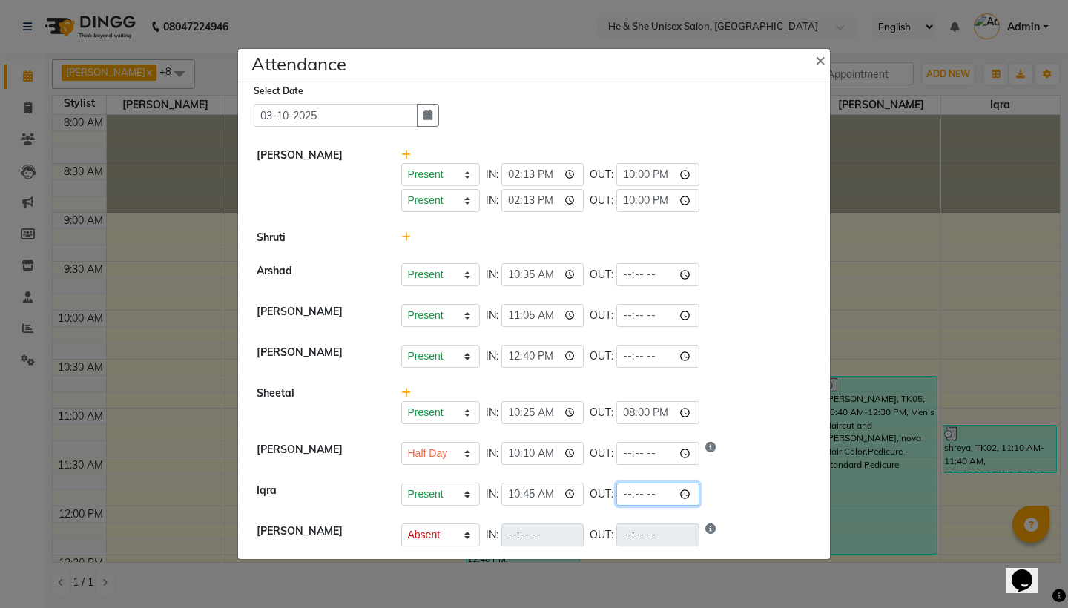
click at [616, 495] on input "time" at bounding box center [657, 494] width 83 height 23
click at [623, 494] on input "time" at bounding box center [657, 494] width 83 height 23
click at [637, 492] on input "time" at bounding box center [657, 494] width 83 height 23
type input "20:00"
click at [688, 469] on li "[PERSON_NAME] Present Absent Late Half Day Weekly Off IN: 10:10 OUT:" at bounding box center [534, 454] width 584 height 42
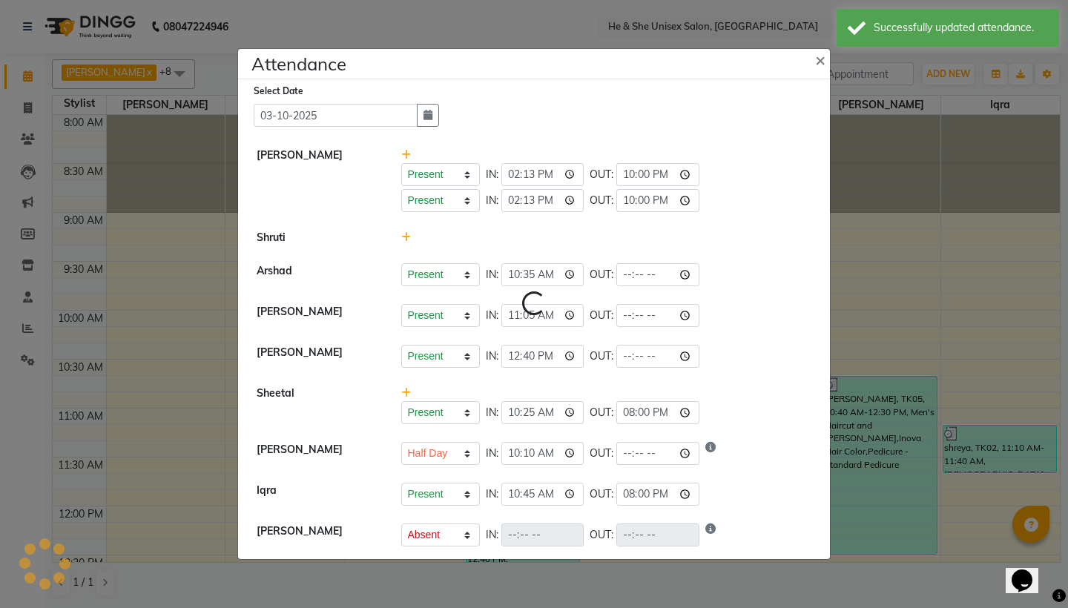
select select "H"
select select "A"
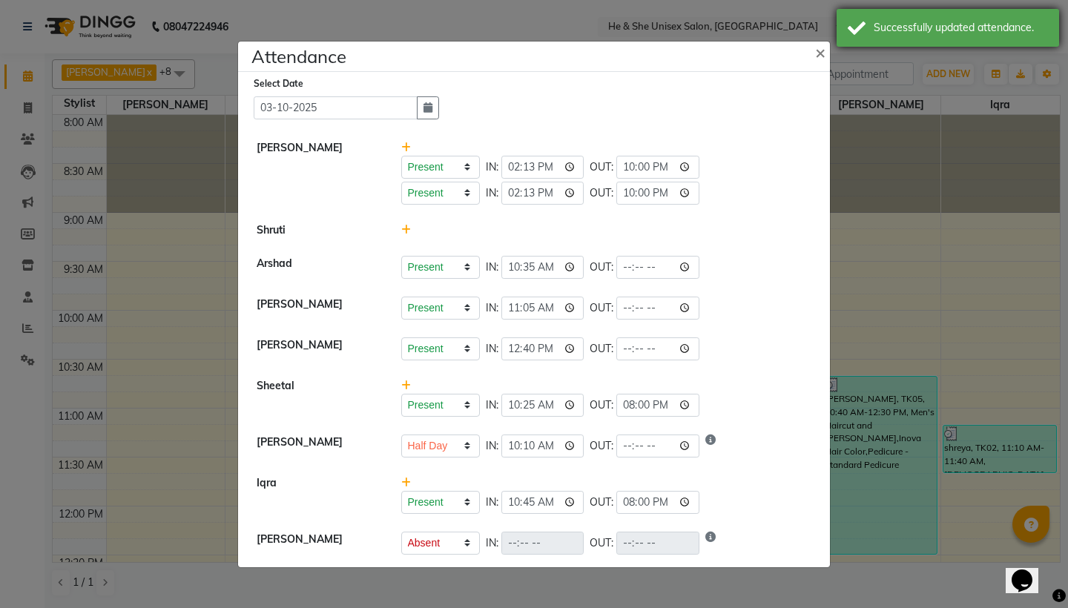
click at [867, 42] on div "Successfully updated attendance." at bounding box center [947, 28] width 222 height 38
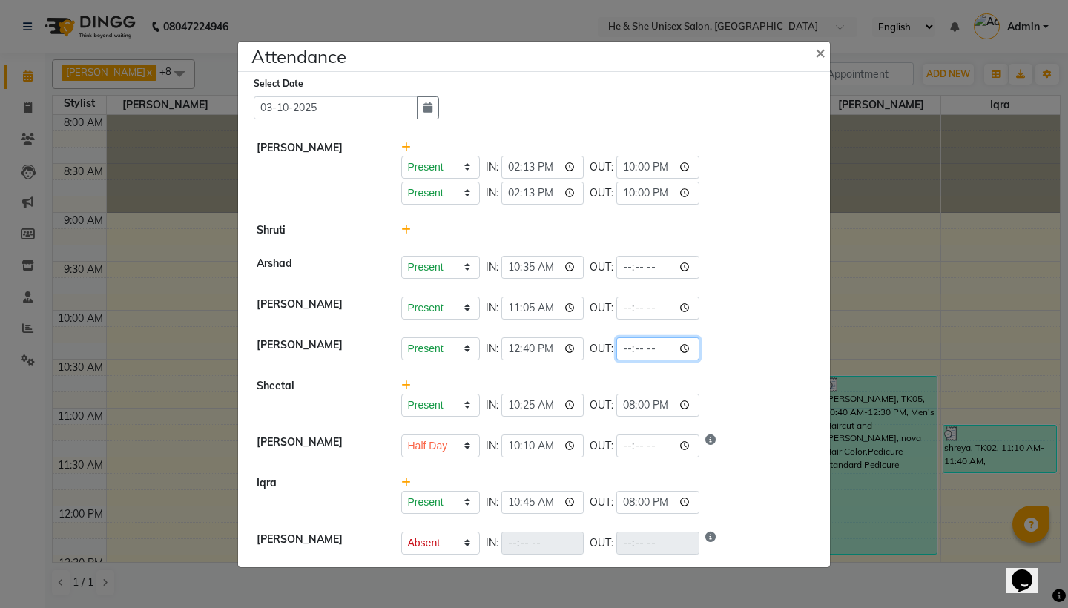
click at [616, 348] on input "time" at bounding box center [657, 348] width 83 height 23
click at [616, 346] on input "time" at bounding box center [657, 348] width 83 height 23
click at [625, 346] on input "time" at bounding box center [657, 348] width 83 height 23
click at [642, 350] on input "time" at bounding box center [657, 348] width 83 height 23
type input "20:20"
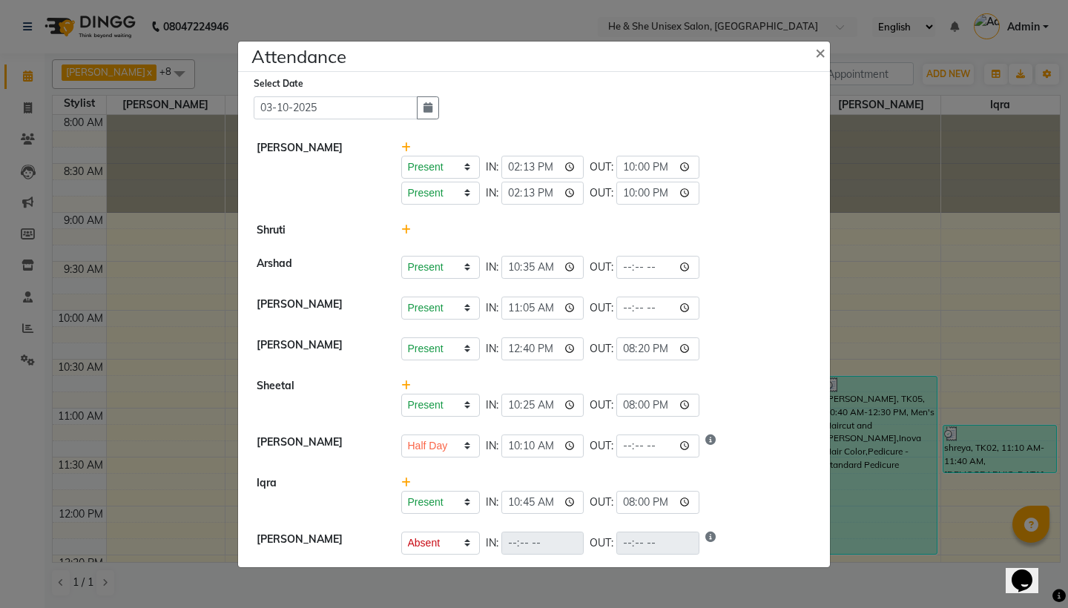
click at [718, 350] on div "Present Absent Late Half Day Weekly Off IN: 12:40 OUT: 20:20" at bounding box center [606, 348] width 411 height 23
select select "H"
select select "A"
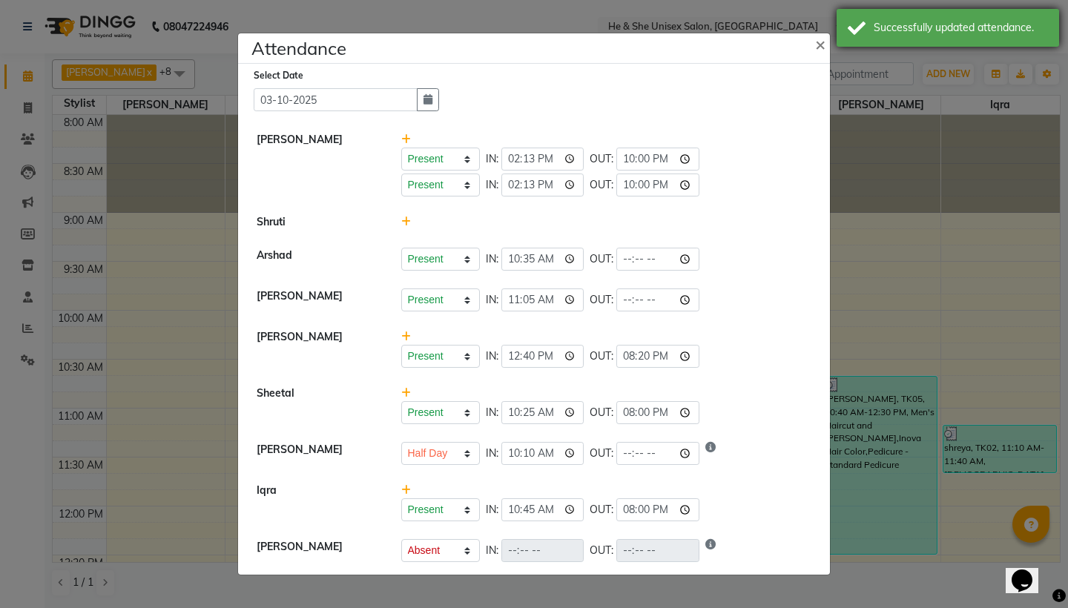
click at [891, 23] on div "Successfully updated attendance." at bounding box center [960, 28] width 174 height 16
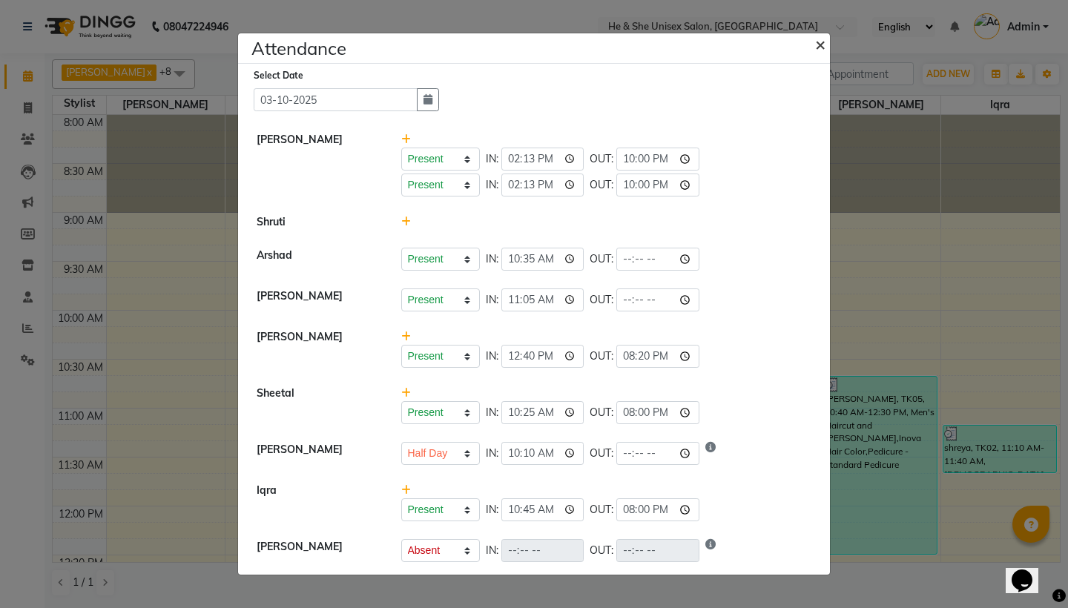
click at [818, 42] on span "×" at bounding box center [820, 44] width 10 height 22
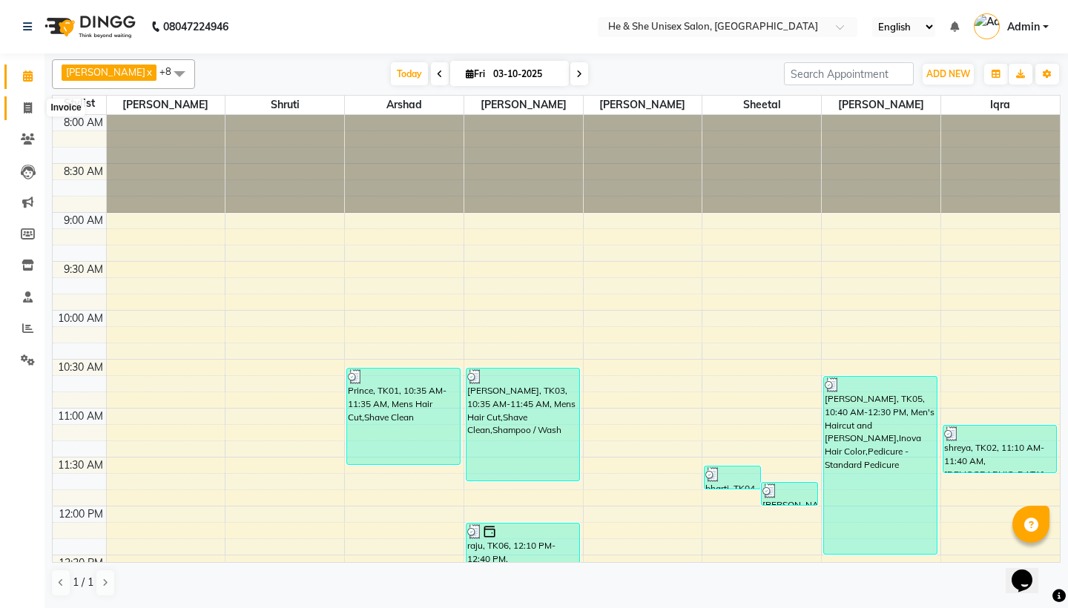
click at [38, 105] on span at bounding box center [28, 108] width 26 height 17
select select "service"
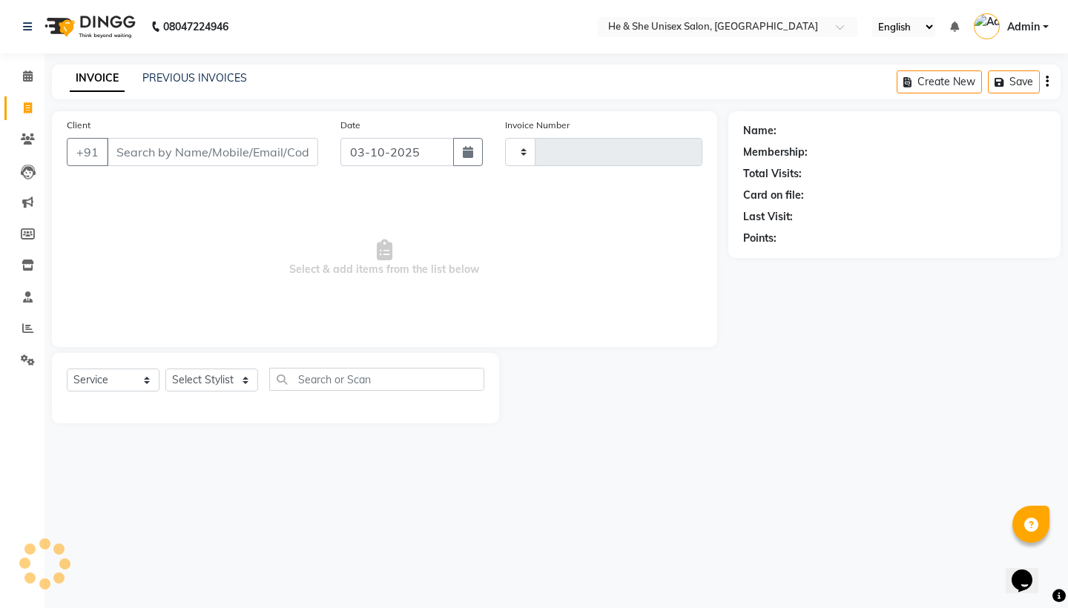
type input "2694"
select select "4745"
click at [154, 162] on input "Client" at bounding box center [212, 152] width 211 height 28
